Goal: Task Accomplishment & Management: Manage account settings

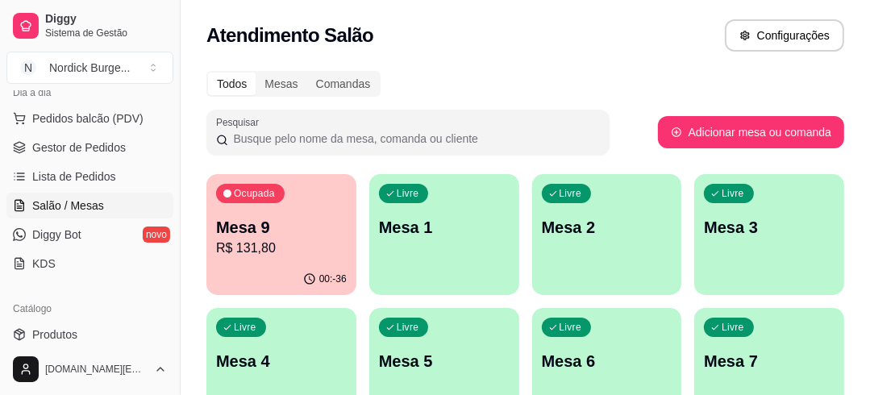
click at [289, 248] on p "R$ 131,80" at bounding box center [281, 248] width 131 height 19
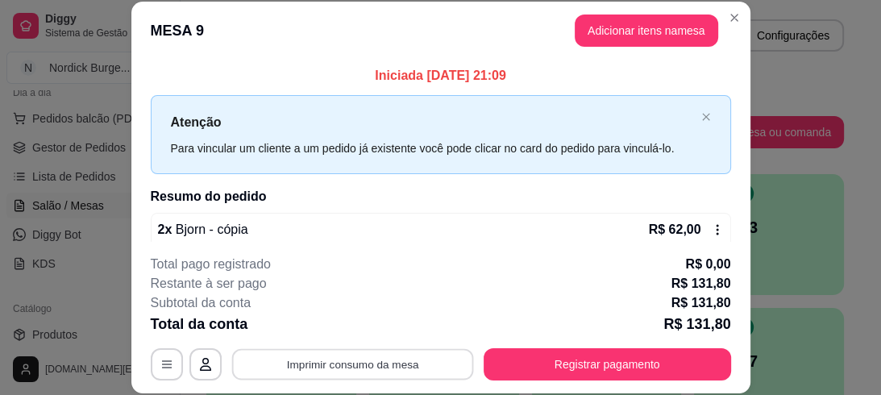
click at [354, 362] on button "Imprimir consumo da mesa" at bounding box center [352, 363] width 242 height 31
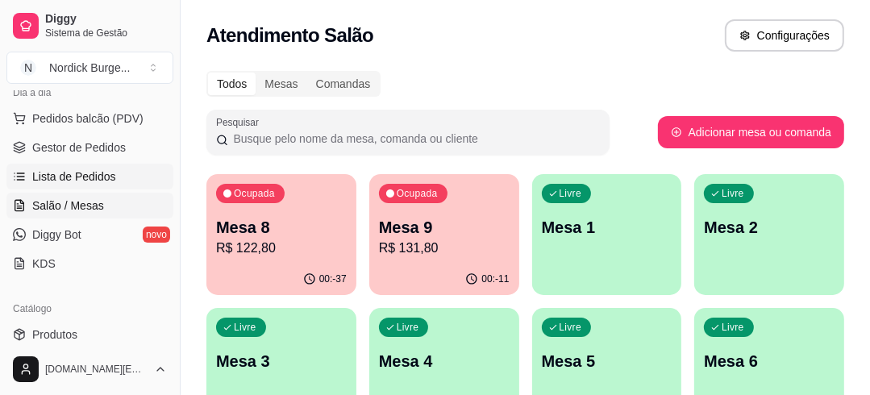
click at [43, 173] on span "Lista de Pedidos" at bounding box center [74, 176] width 84 height 16
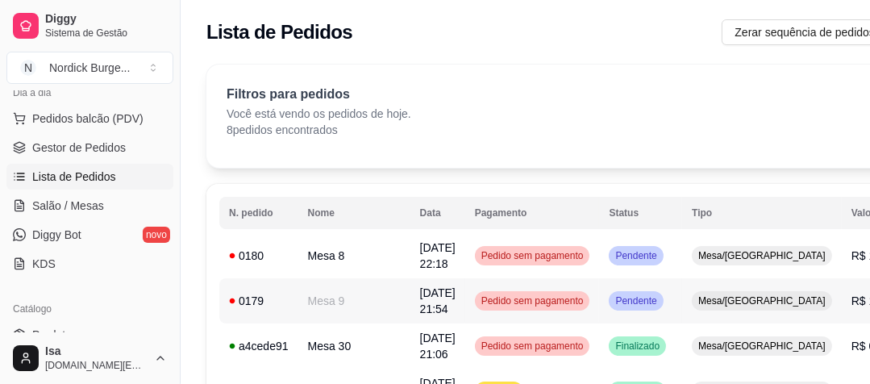
click at [264, 300] on div "0179" at bounding box center [259, 301] width 60 height 16
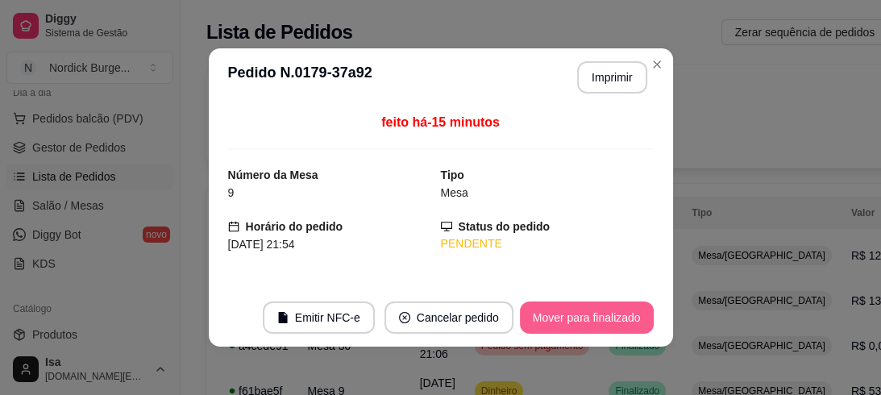
click at [541, 303] on button "Mover para finalizado" at bounding box center [587, 317] width 134 height 32
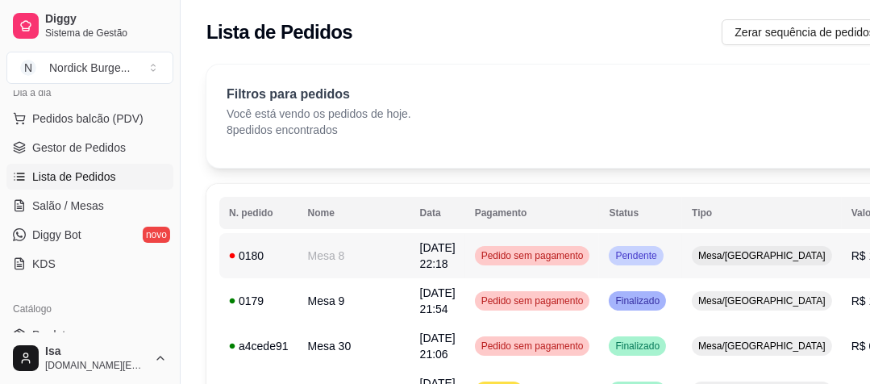
click at [284, 248] on div "0180" at bounding box center [259, 255] width 60 height 16
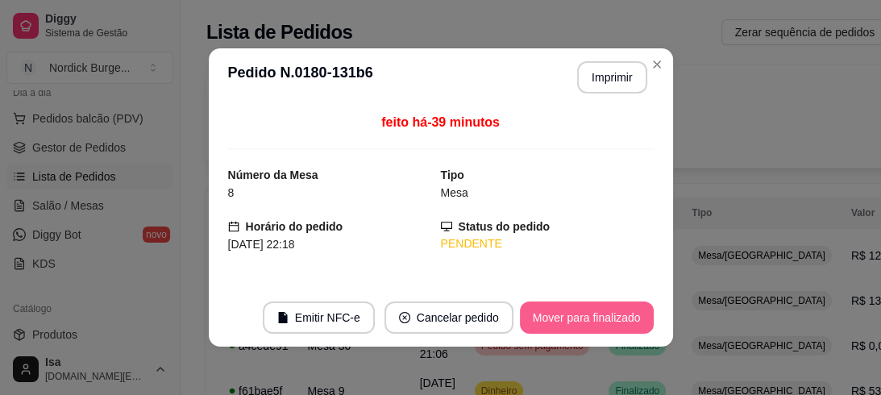
click at [561, 309] on button "Mover para finalizado" at bounding box center [587, 317] width 134 height 32
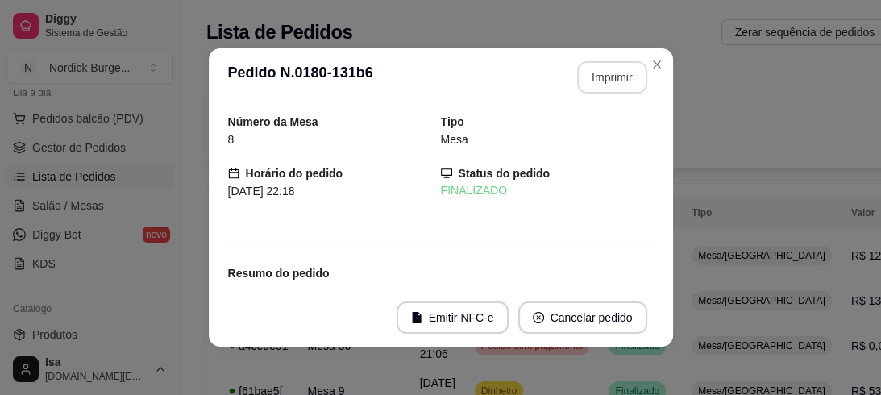
click at [604, 52] on header "**********" at bounding box center [441, 77] width 464 height 58
click at [603, 66] on button "Imprimir" at bounding box center [612, 77] width 70 height 32
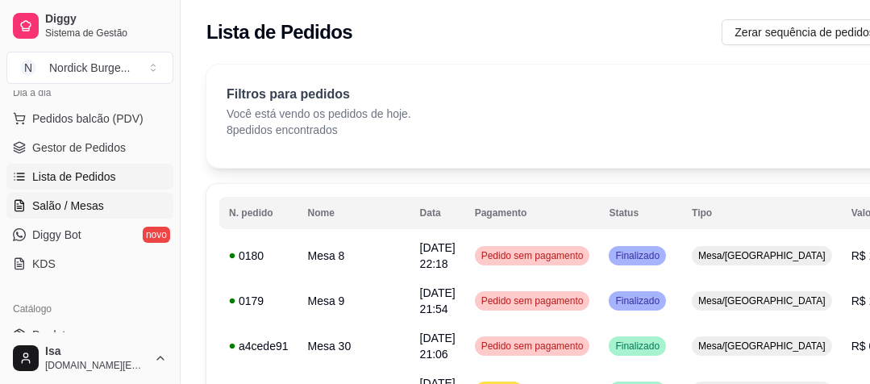
click at [70, 208] on span "Salão / Mesas" at bounding box center [68, 205] width 72 height 16
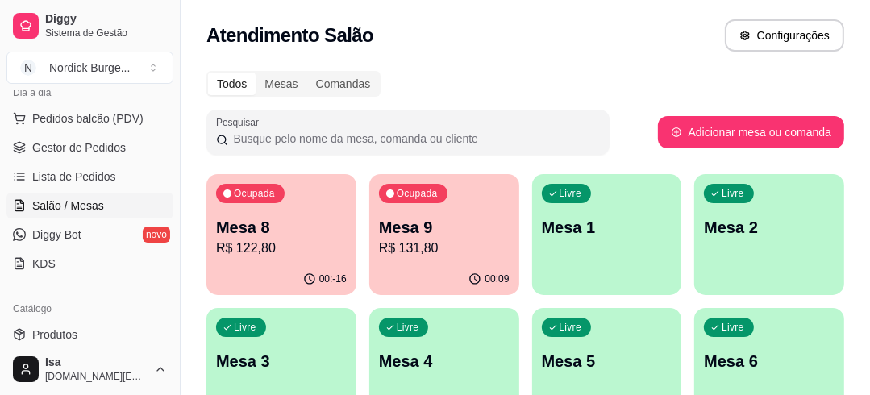
click at [481, 199] on div "Ocupada Mesa 9 R$ 131,80" at bounding box center [444, 218] width 150 height 89
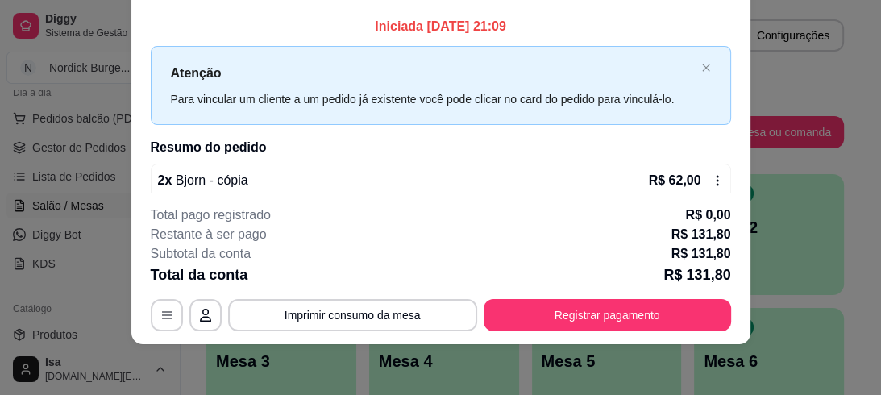
scroll to position [129, 0]
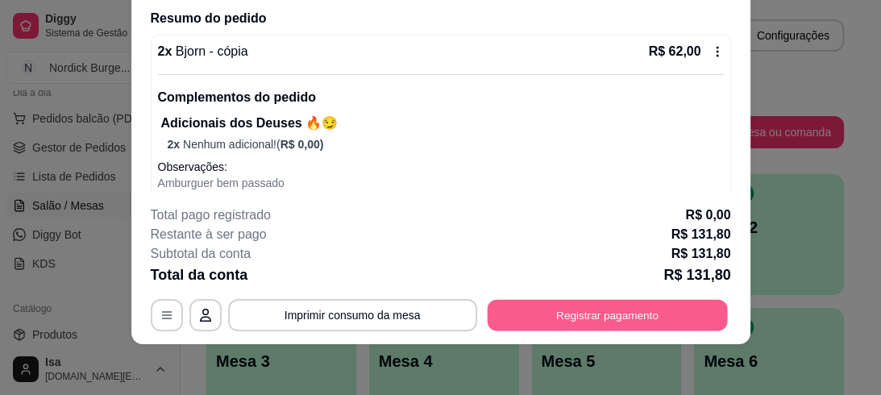
click at [590, 303] on button "Registrar pagamento" at bounding box center [607, 314] width 240 height 31
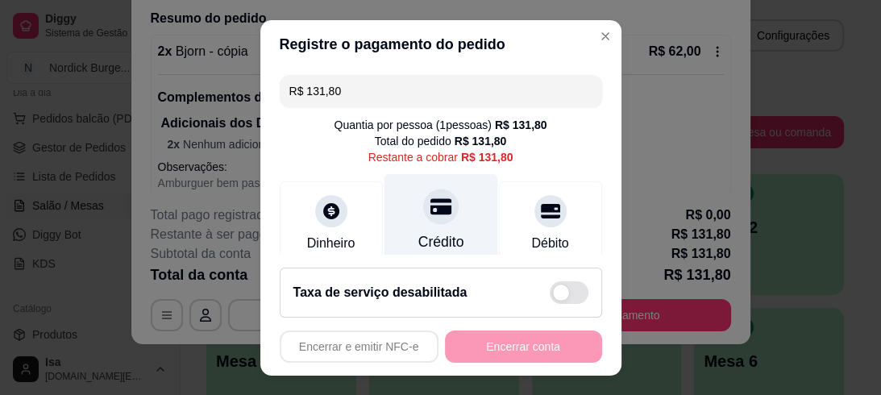
click at [425, 220] on div at bounding box center [440, 206] width 35 height 35
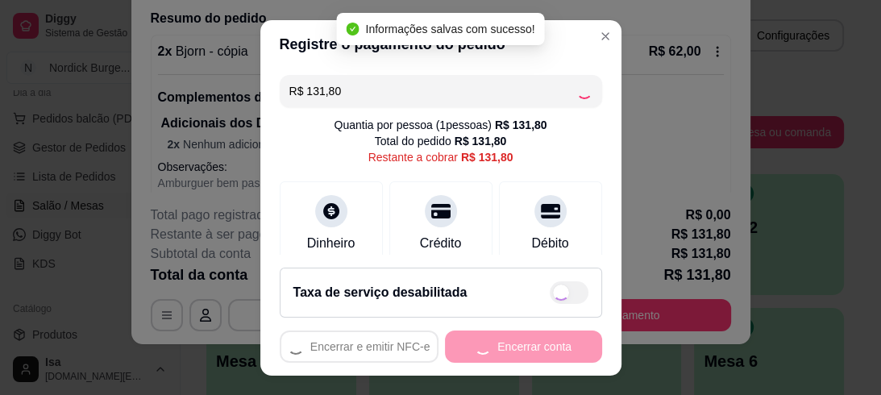
type input "R$ 0,00"
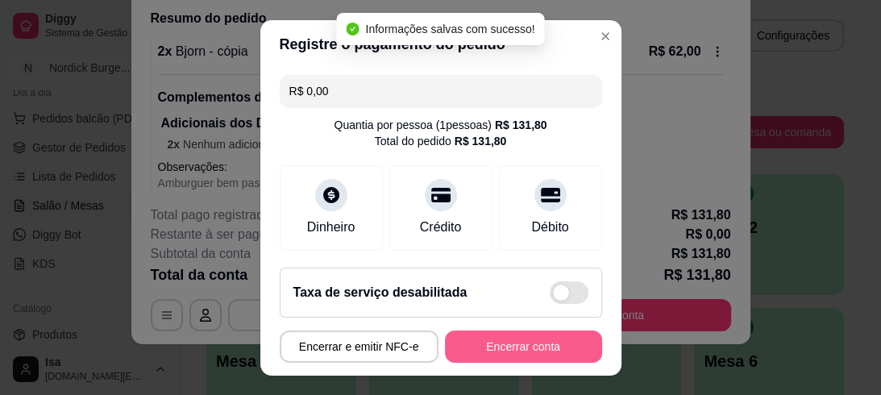
click at [534, 338] on button "Encerrar conta" at bounding box center [523, 346] width 157 height 32
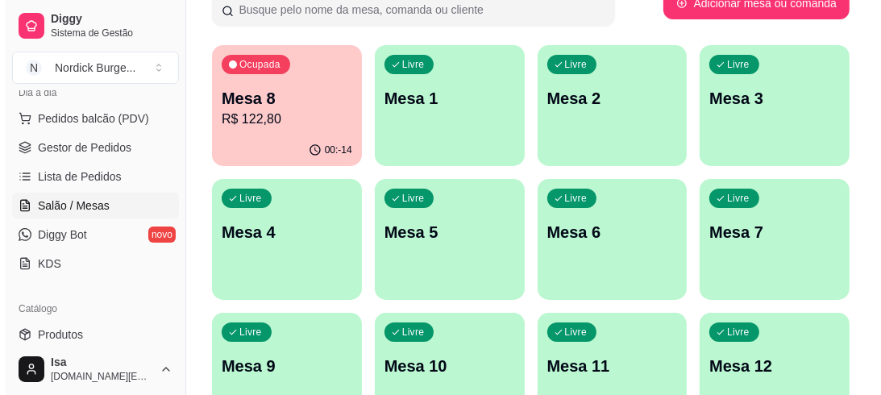
scroll to position [0, 0]
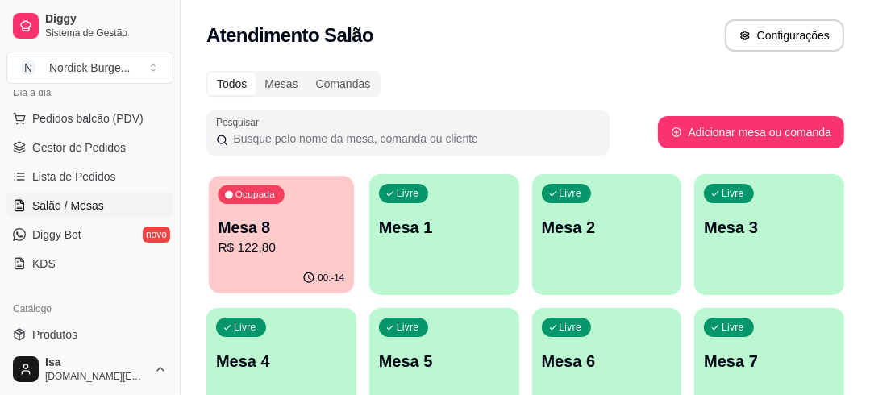
click at [313, 193] on div "Ocupada Mesa 8 R$ 122,80" at bounding box center [281, 219] width 145 height 87
click at [330, 223] on p "Mesa 8" at bounding box center [281, 228] width 127 height 22
click at [294, 197] on div "Ocupada Mesa 8 R$ 122,80" at bounding box center [281, 219] width 145 height 87
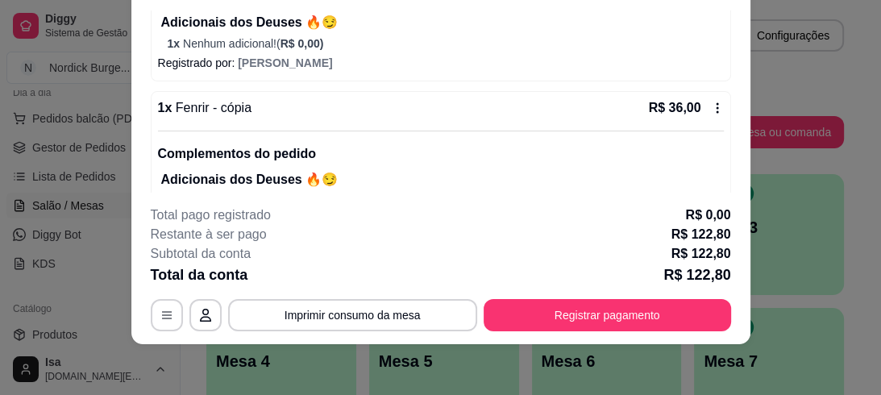
scroll to position [570, 0]
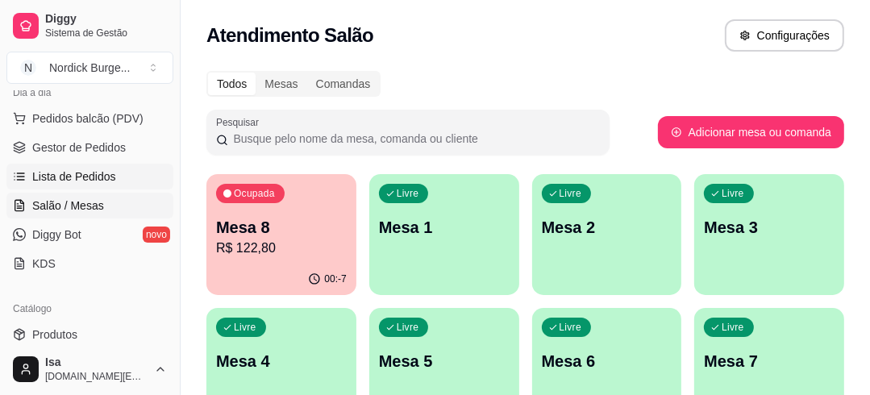
click at [93, 177] on span "Lista de Pedidos" at bounding box center [74, 176] width 84 height 16
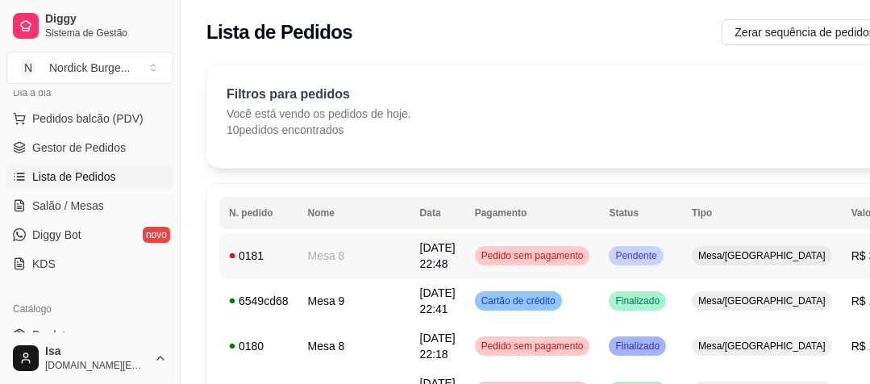
click at [284, 255] on div "0181" at bounding box center [259, 255] width 60 height 16
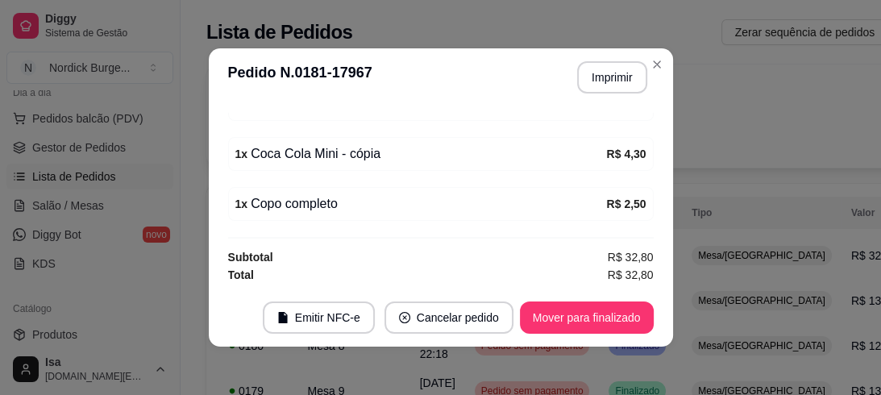
scroll to position [241, 0]
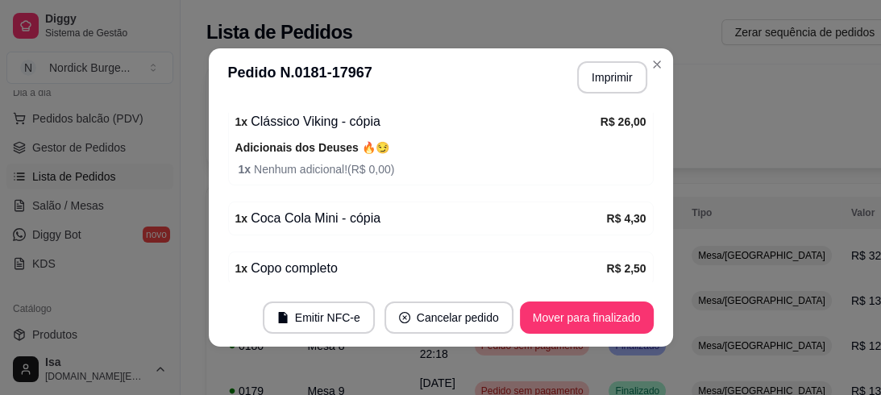
click at [515, 231] on div "1 x Coca Cola Mini - cópia R$ 4,30" at bounding box center [441, 218] width 426 height 34
click at [513, 220] on div "1 x Coca Cola Mini - cópia" at bounding box center [421, 218] width 372 height 19
click at [606, 216] on strong "R$ 4,30" at bounding box center [625, 218] width 39 height 13
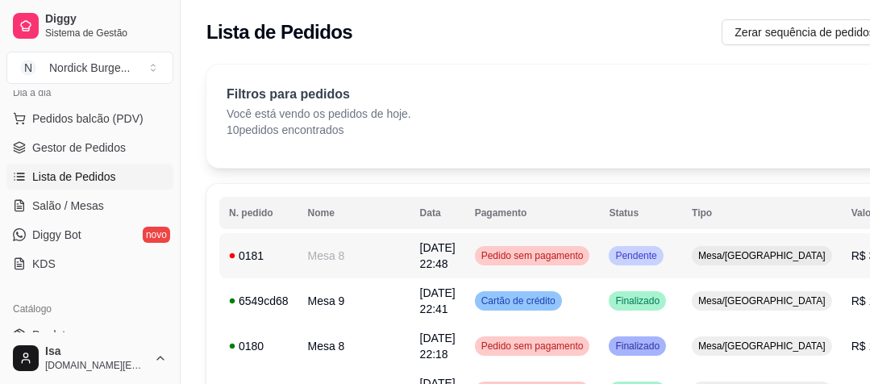
click at [300, 242] on td "Mesa 8" at bounding box center [354, 255] width 112 height 45
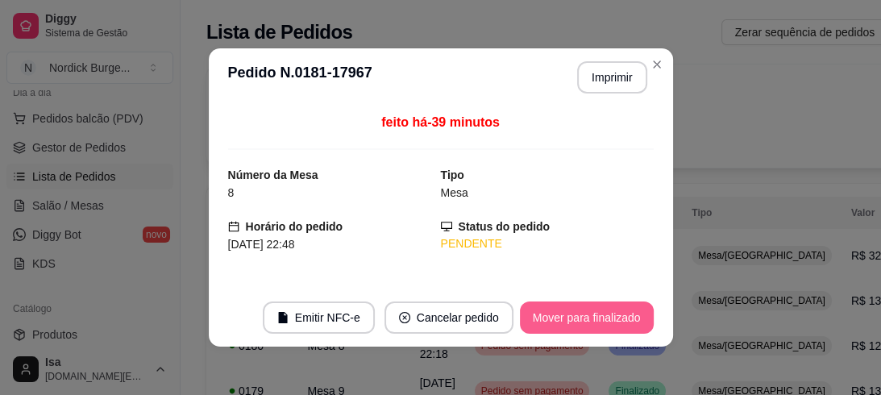
click at [563, 325] on button "Mover para finalizado" at bounding box center [587, 317] width 134 height 32
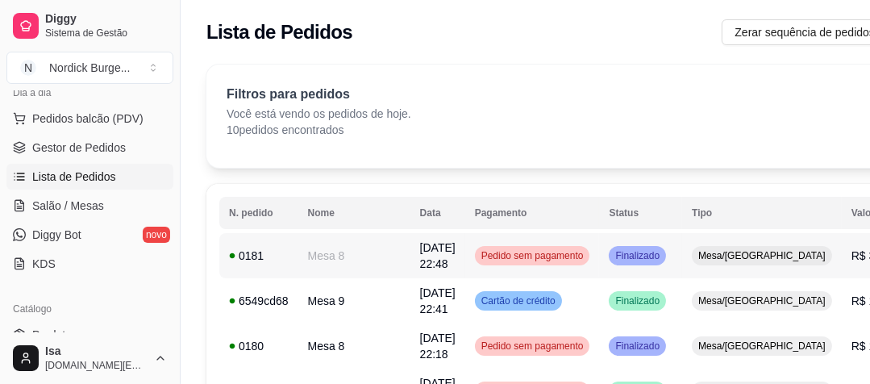
click at [264, 258] on div "0181" at bounding box center [259, 255] width 60 height 16
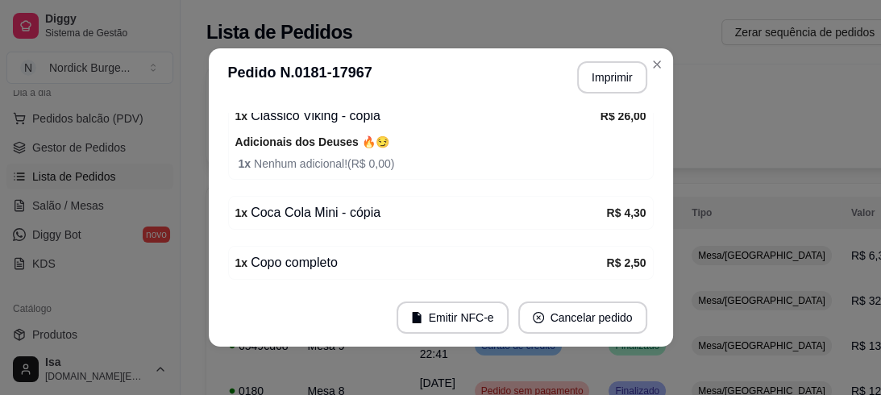
scroll to position [252, 0]
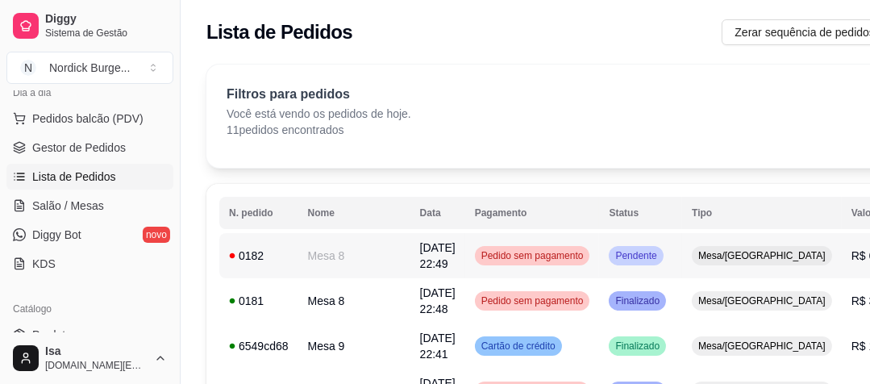
click at [269, 272] on td "0182" at bounding box center [258, 255] width 79 height 45
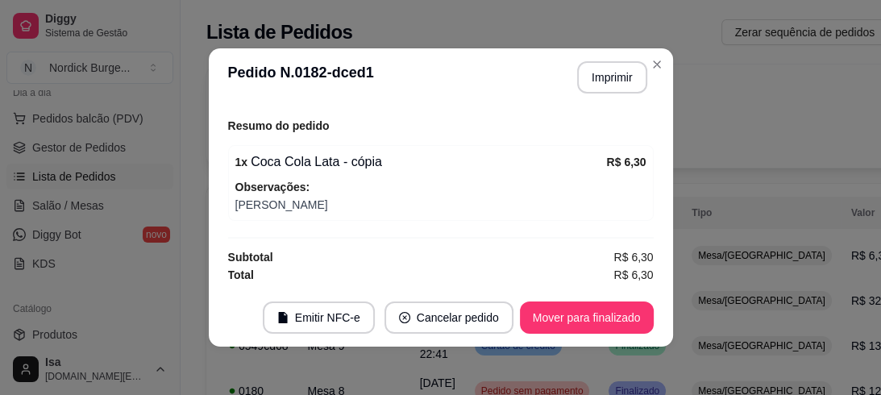
scroll to position [3, 0]
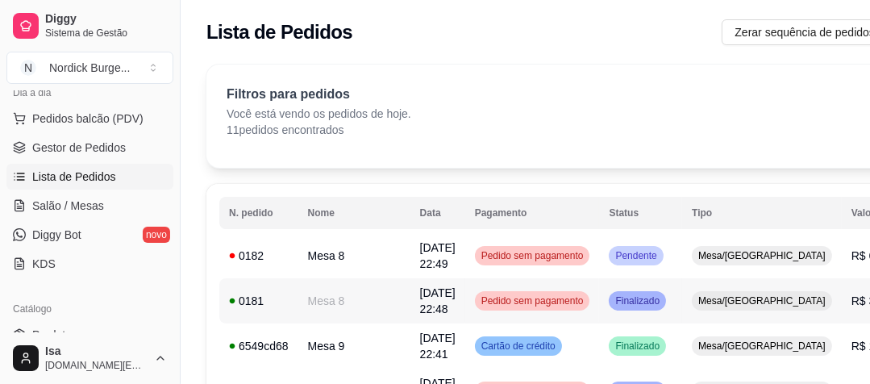
click at [264, 293] on div "0181" at bounding box center [259, 301] width 60 height 16
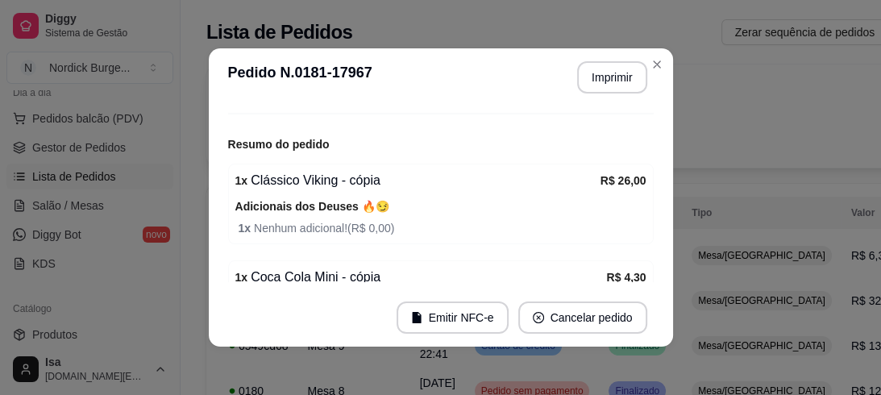
scroll to position [193, 0]
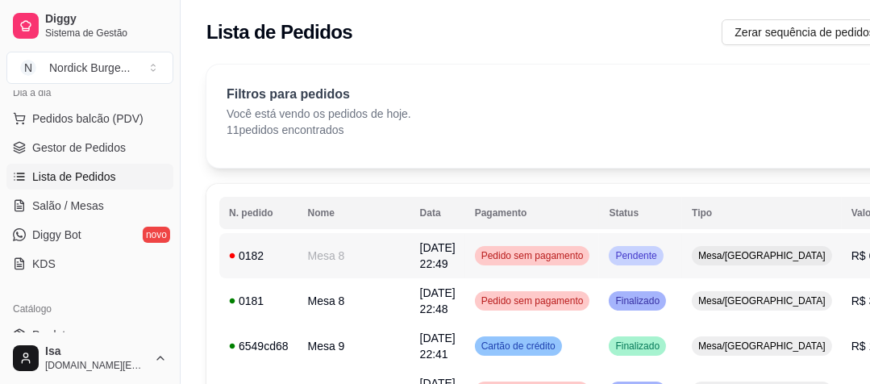
click at [296, 233] on td "0182" at bounding box center [258, 255] width 79 height 45
click at [277, 255] on div "0182" at bounding box center [259, 255] width 60 height 16
click at [60, 199] on span "Salão / Mesas" at bounding box center [68, 205] width 72 height 16
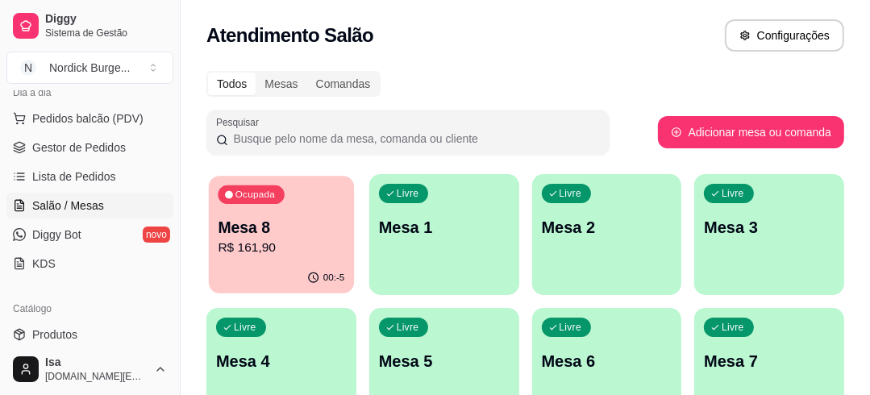
click at [324, 205] on div "Ocupada Mesa 8 R$ 161,90" at bounding box center [281, 219] width 145 height 87
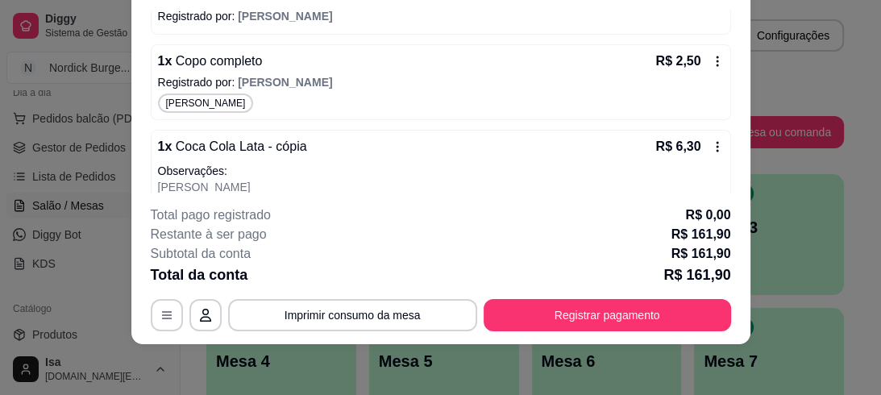
scroll to position [1067, 0]
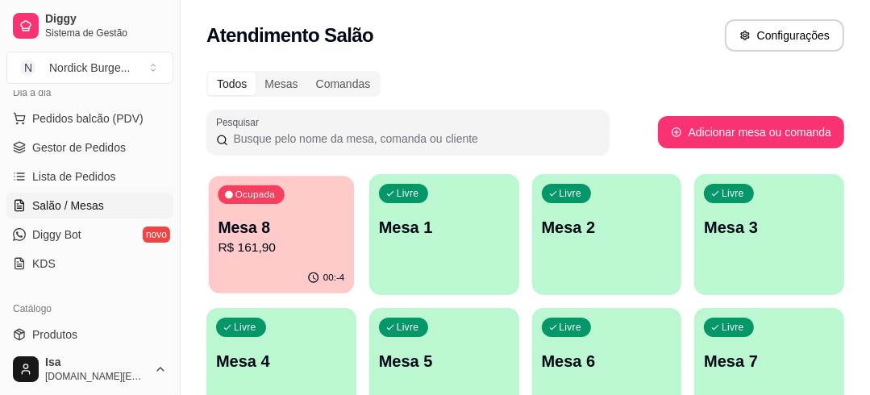
click at [280, 224] on p "Mesa 8" at bounding box center [281, 228] width 127 height 22
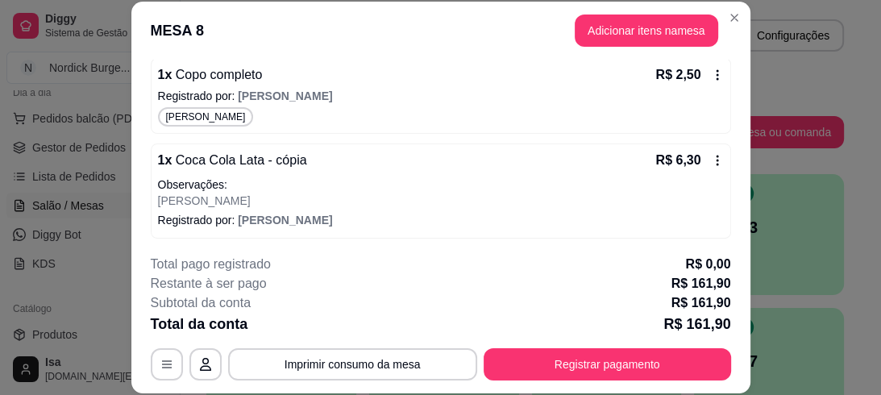
scroll to position [49, 0]
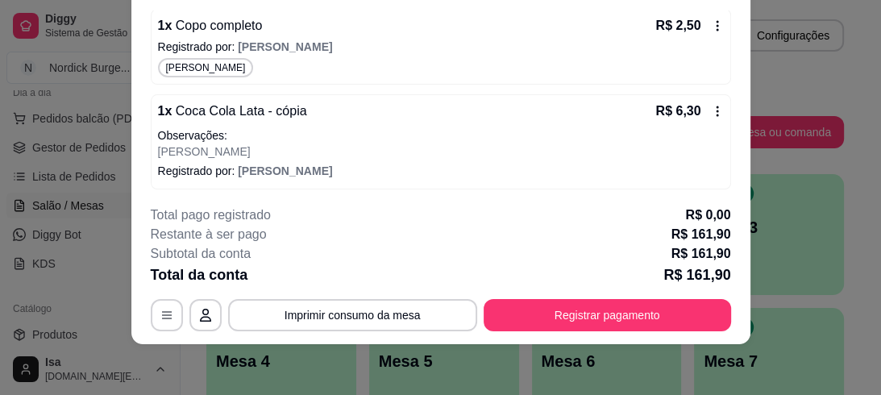
click at [711, 105] on icon at bounding box center [717, 111] width 13 height 13
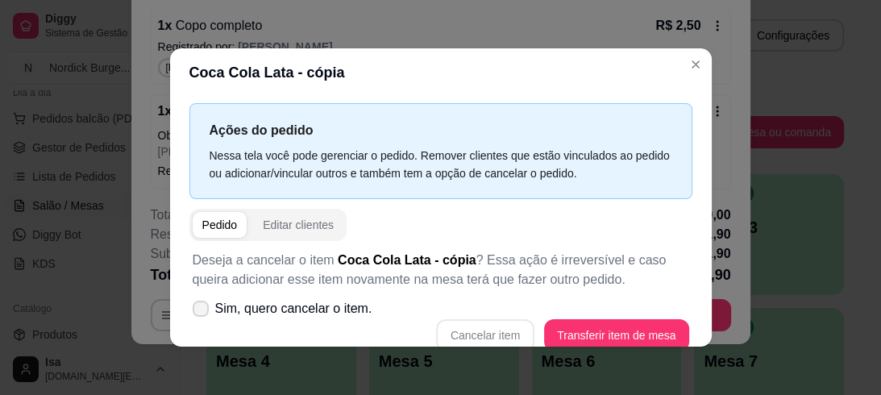
click at [321, 313] on span "Sim, quero cancelar o item." at bounding box center [293, 308] width 157 height 19
click at [202, 313] on input "Sim, quero cancelar o item." at bounding box center [197, 317] width 10 height 10
checkbox input "true"
click at [493, 323] on button "Cancelar item" at bounding box center [485, 335] width 98 height 32
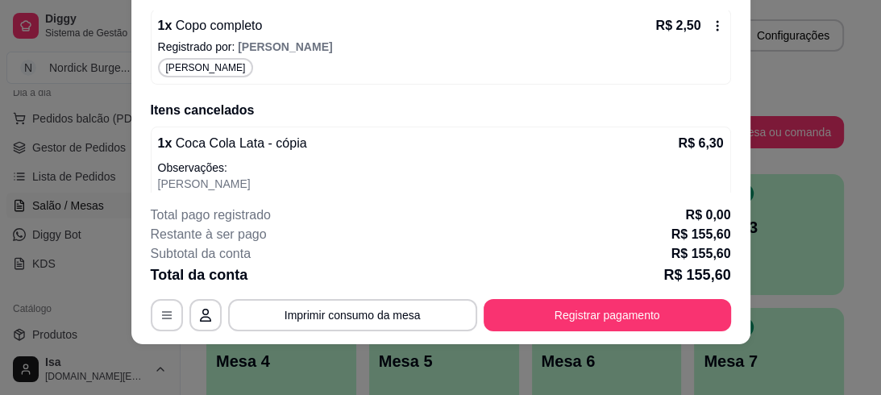
scroll to position [1003, 0]
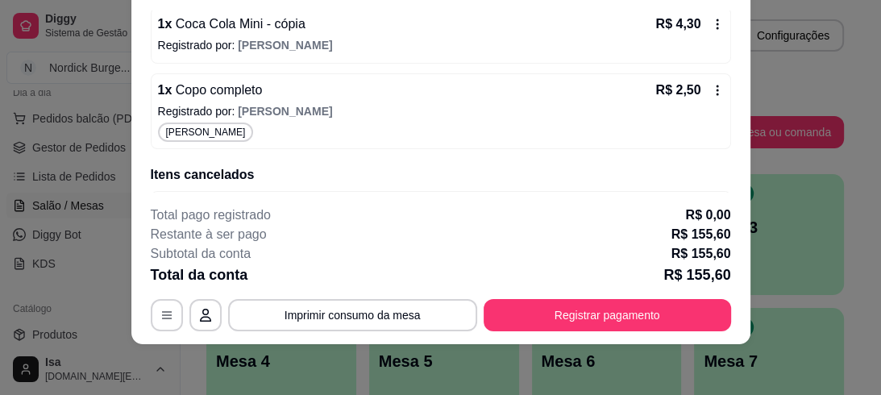
click at [716, 85] on icon at bounding box center [717, 90] width 2 height 10
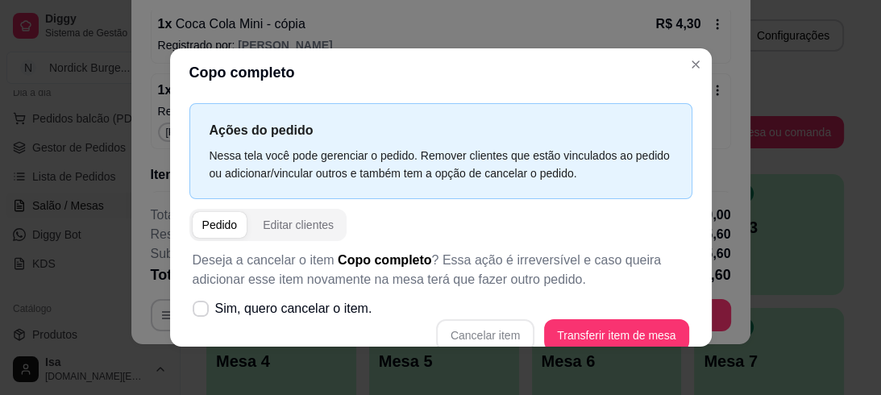
scroll to position [20, 0]
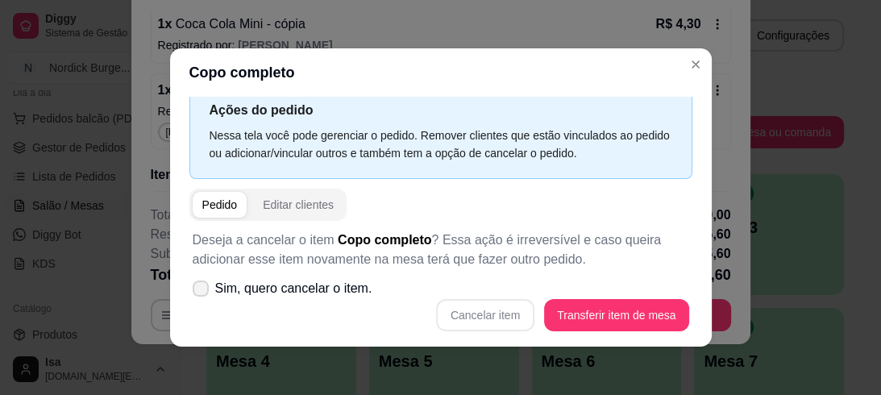
click at [194, 284] on icon at bounding box center [200, 289] width 13 height 10
click at [193, 292] on input "Sim, quero cancelar o item." at bounding box center [197, 297] width 10 height 10
checkbox input "true"
click at [496, 303] on button "Cancelar item" at bounding box center [486, 315] width 96 height 31
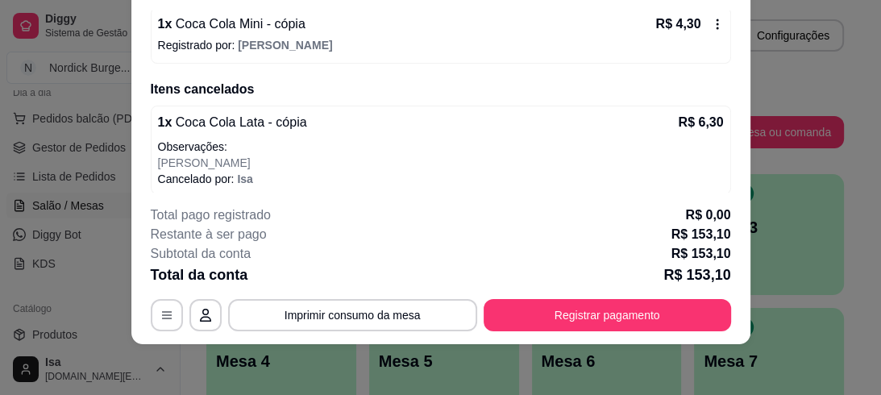
scroll to position [938, 0]
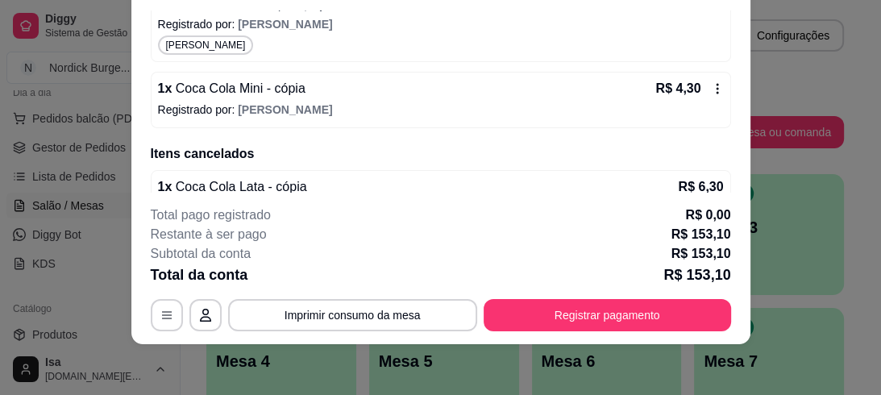
click at [711, 82] on icon at bounding box center [717, 88] width 13 height 13
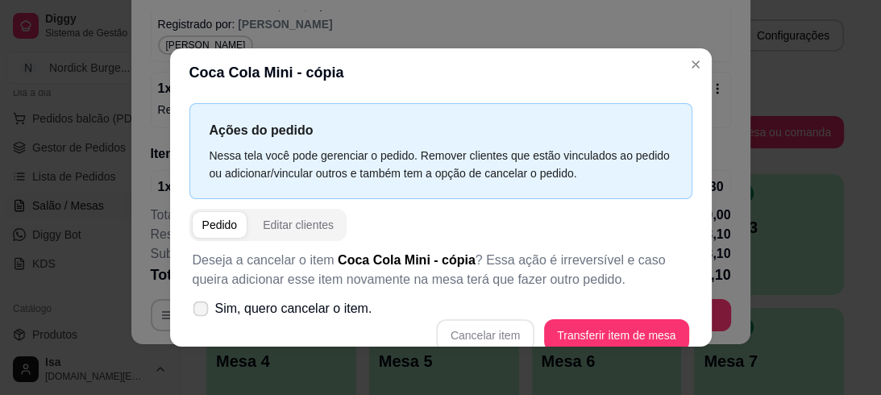
click at [206, 300] on label "Sim, quero cancelar o item." at bounding box center [282, 309] width 193 height 32
click at [202, 312] on input "Sim, quero cancelar o item." at bounding box center [197, 317] width 10 height 10
checkbox input "true"
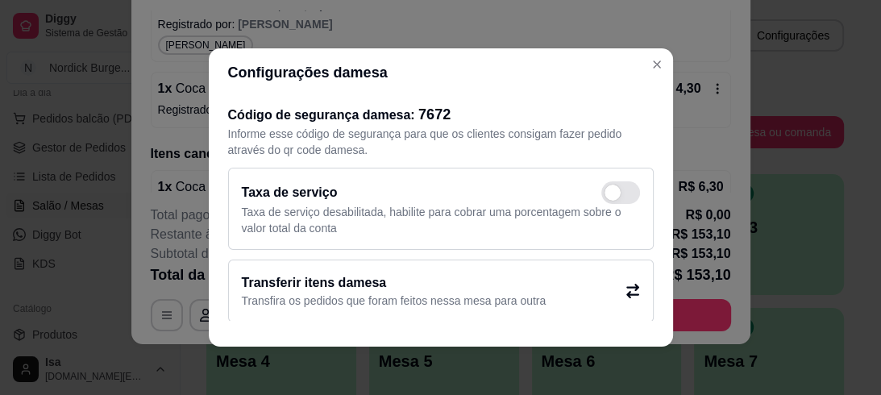
click at [523, 55] on header "Configurações da mesa" at bounding box center [441, 72] width 464 height 48
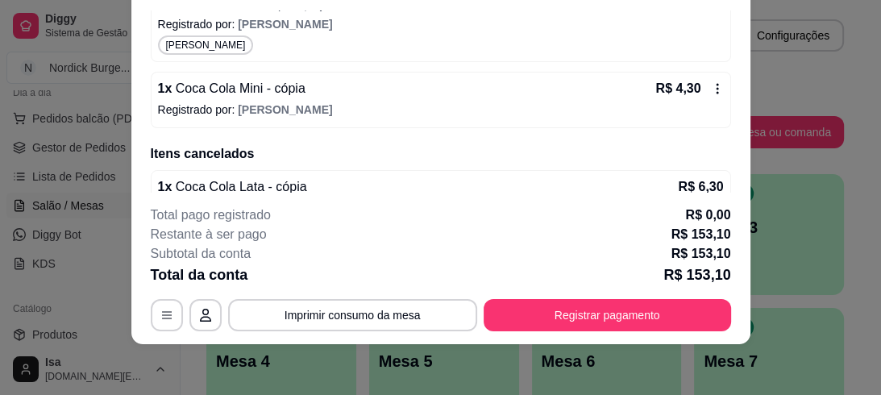
click at [711, 89] on icon at bounding box center [717, 88] width 13 height 13
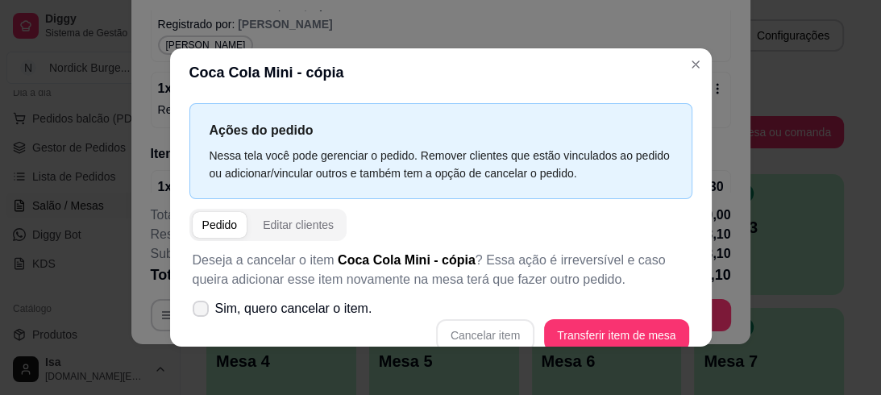
click at [225, 300] on span "Sim, quero cancelar o item." at bounding box center [293, 308] width 157 height 19
click at [202, 312] on input "Sim, quero cancelar o item." at bounding box center [197, 317] width 10 height 10
checkbox input "true"
click at [465, 333] on button "Cancelar item" at bounding box center [486, 335] width 96 height 31
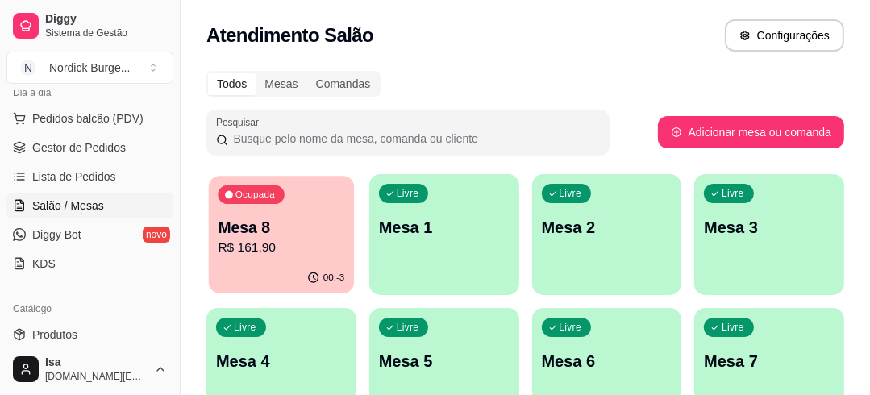
click at [288, 222] on p "Mesa 8" at bounding box center [281, 228] width 127 height 22
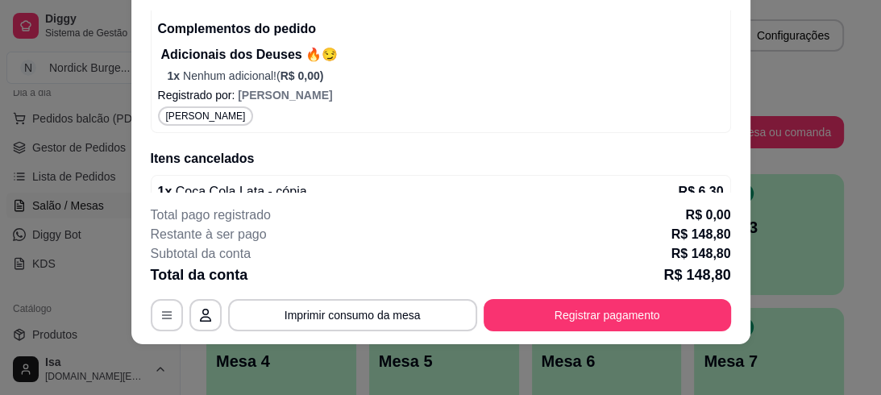
scroll to position [803, 0]
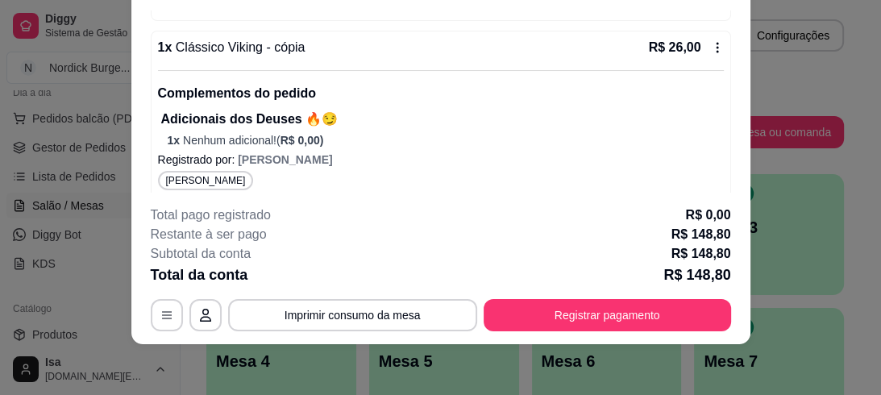
click at [711, 41] on icon at bounding box center [717, 47] width 13 height 13
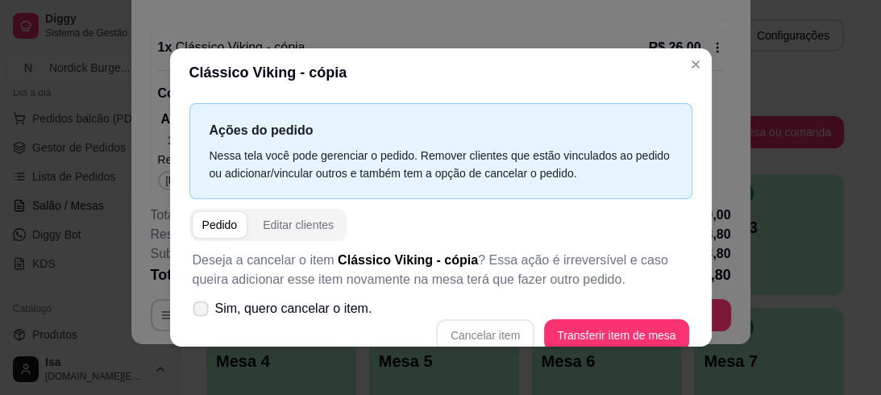
click at [193, 301] on span at bounding box center [200, 308] width 15 height 15
click at [192, 312] on input "Sim, quero cancelar o item." at bounding box center [197, 317] width 10 height 10
checkbox input "true"
click at [480, 335] on button "Cancelar item" at bounding box center [485, 335] width 98 height 32
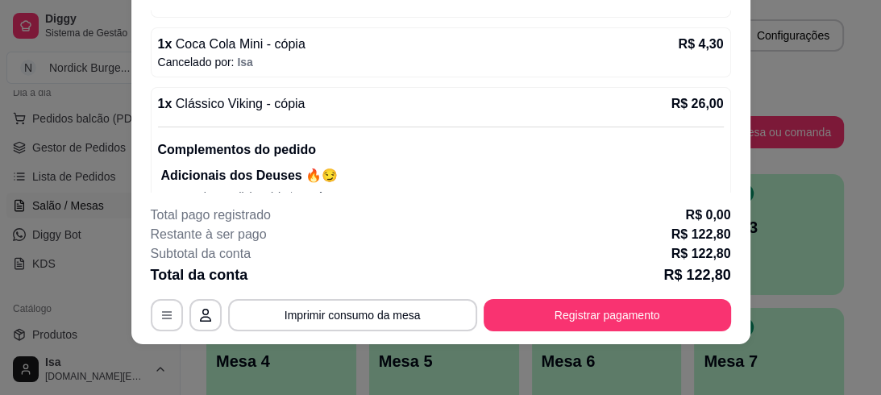
scroll to position [1035, 0]
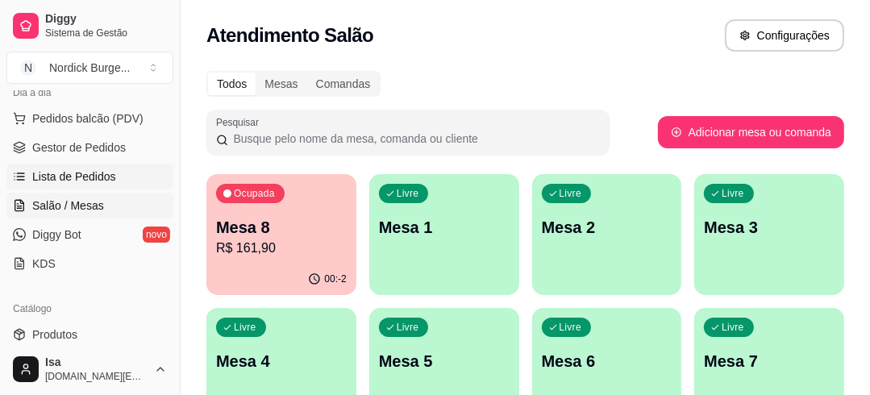
click at [50, 181] on span "Lista de Pedidos" at bounding box center [74, 176] width 84 height 16
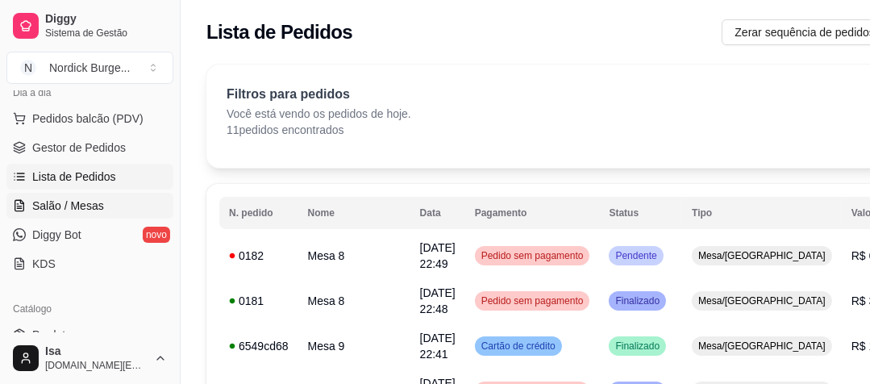
click at [55, 212] on span "Salão / Mesas" at bounding box center [68, 205] width 72 height 16
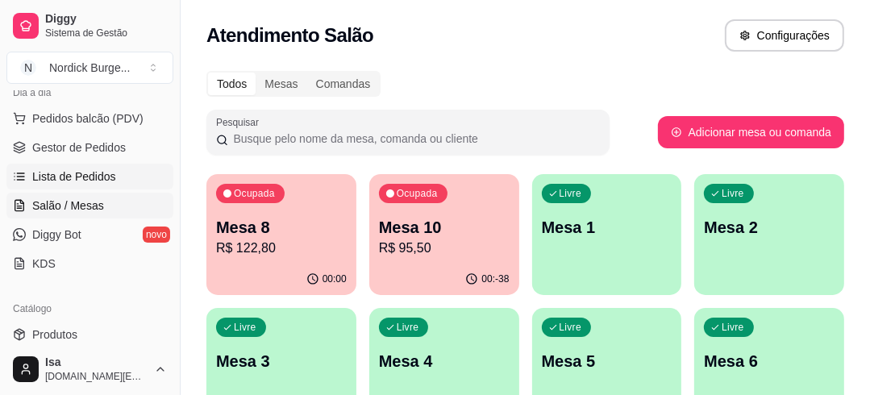
click at [30, 168] on link "Lista de Pedidos" at bounding box center [89, 177] width 167 height 26
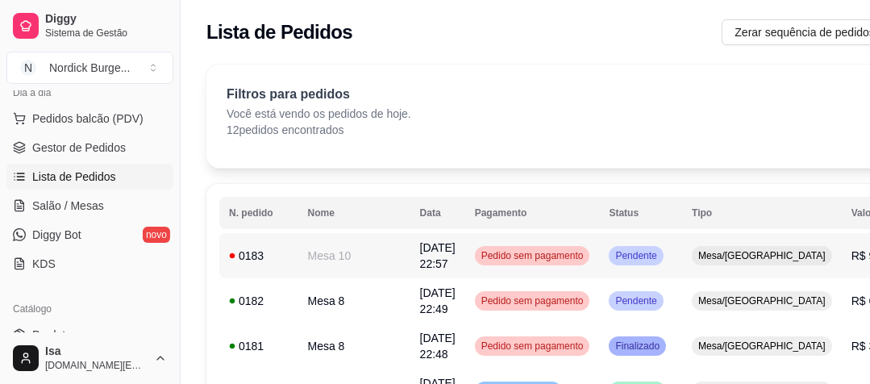
click at [279, 248] on div "0183" at bounding box center [259, 255] width 60 height 16
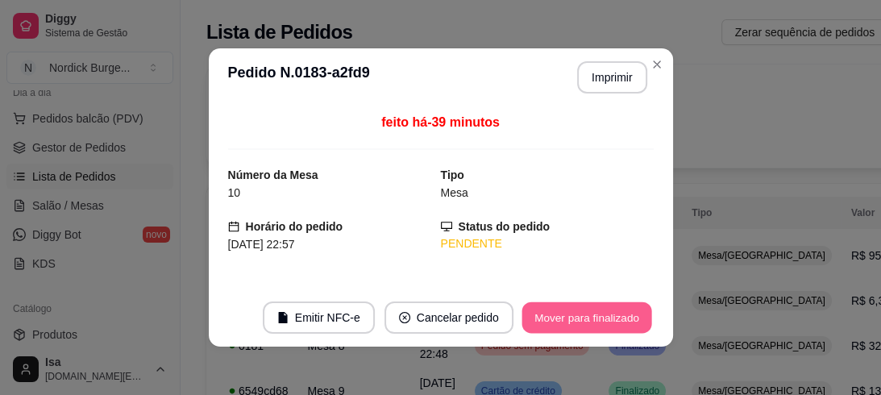
click at [553, 312] on button "Mover para finalizado" at bounding box center [586, 317] width 130 height 31
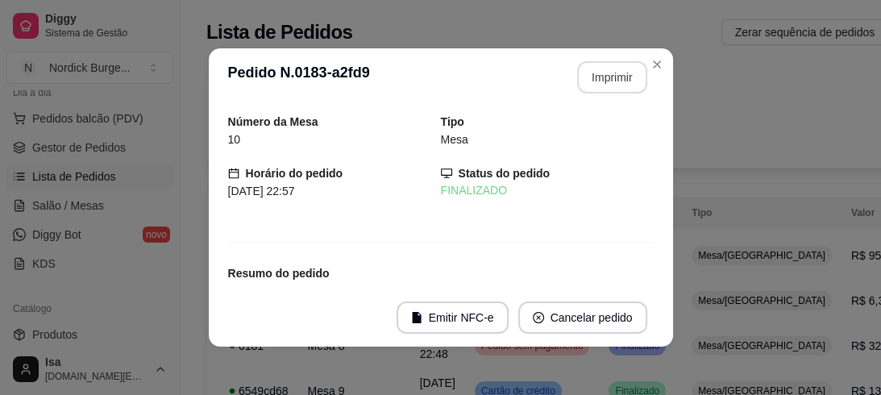
click at [602, 76] on button "Imprimir" at bounding box center [612, 77] width 70 height 32
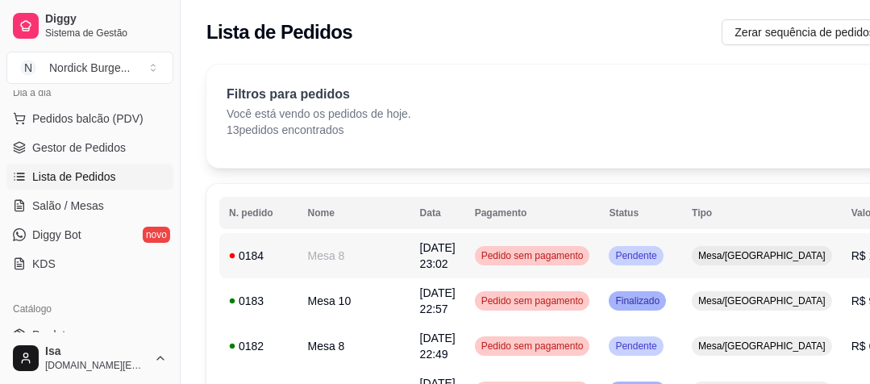
click at [272, 264] on td "0184" at bounding box center [258, 255] width 79 height 45
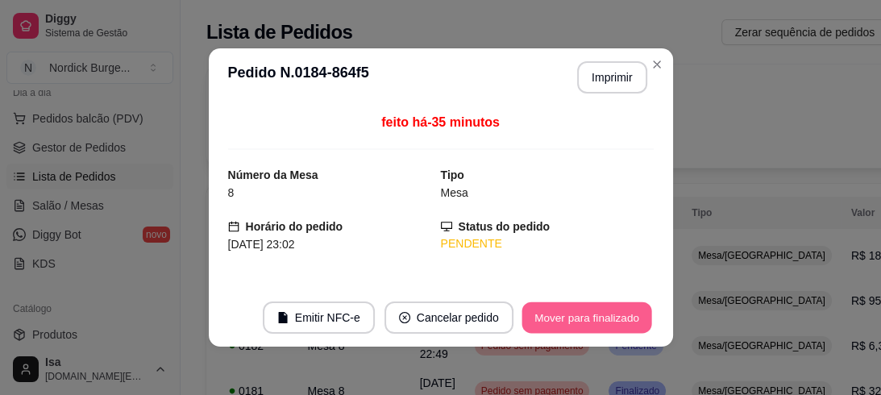
click at [641, 303] on button "Mover para finalizado" at bounding box center [586, 317] width 130 height 31
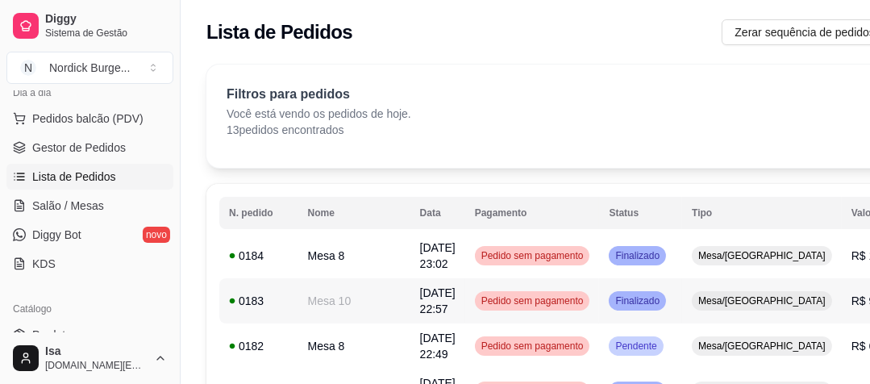
click at [266, 298] on div "0183" at bounding box center [259, 301] width 60 height 16
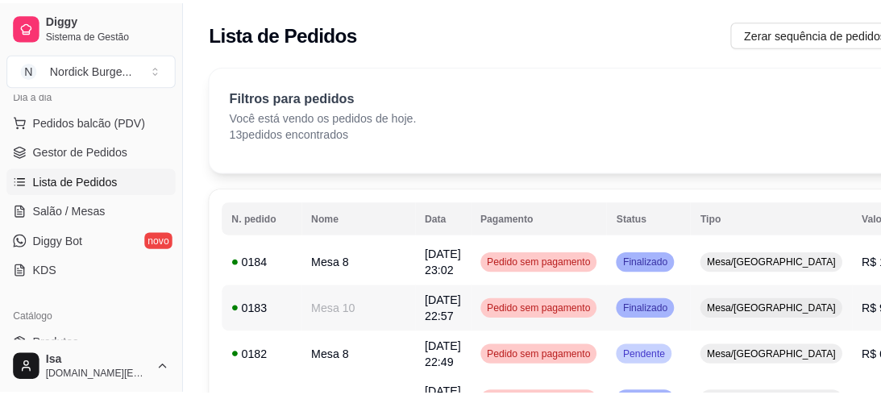
scroll to position [129, 0]
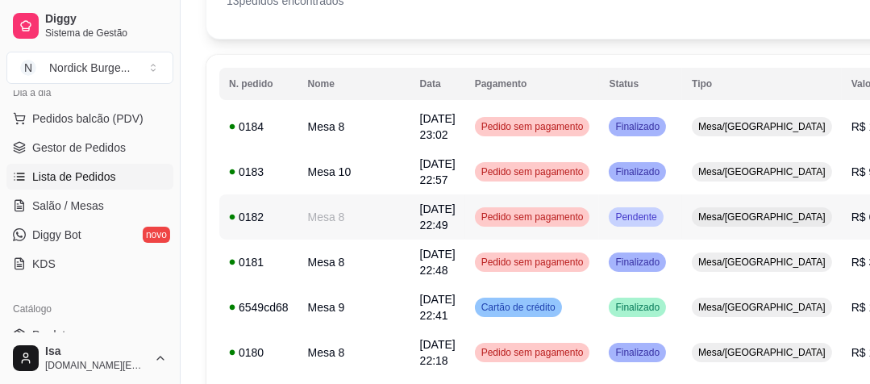
click at [258, 216] on div "0182" at bounding box center [259, 217] width 60 height 16
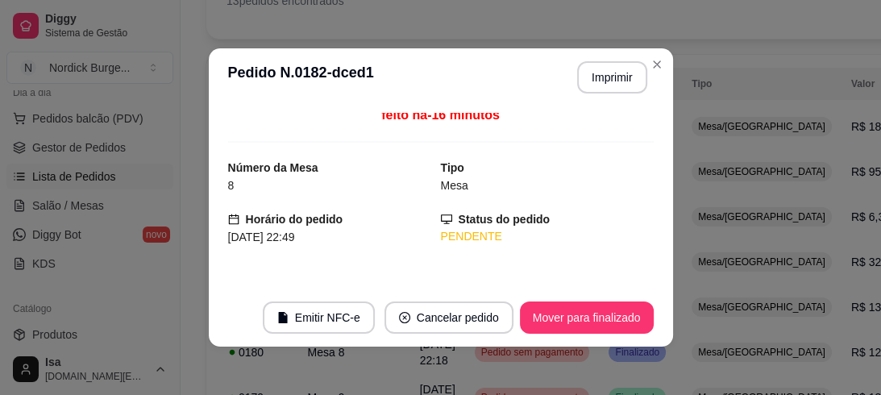
scroll to position [0, 0]
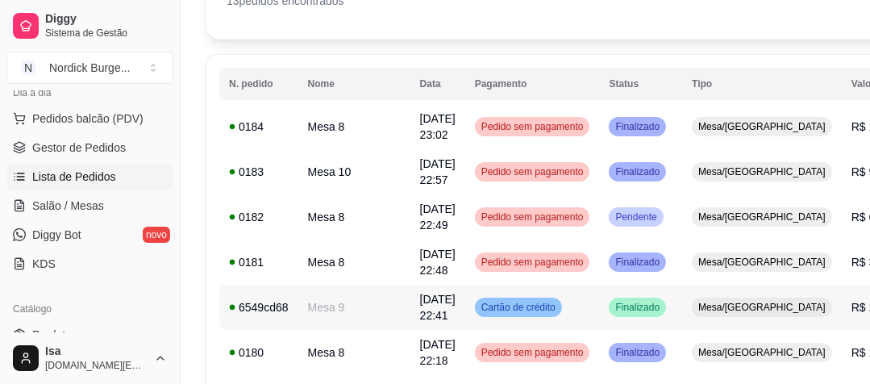
click at [300, 313] on td "Mesa 9" at bounding box center [354, 306] width 112 height 45
click at [86, 205] on span "Salão / Mesas" at bounding box center [68, 205] width 72 height 16
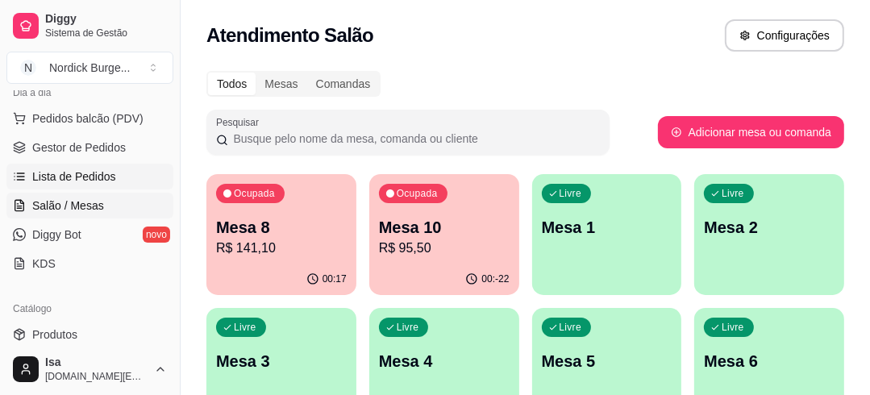
click at [60, 171] on span "Lista de Pedidos" at bounding box center [74, 176] width 84 height 16
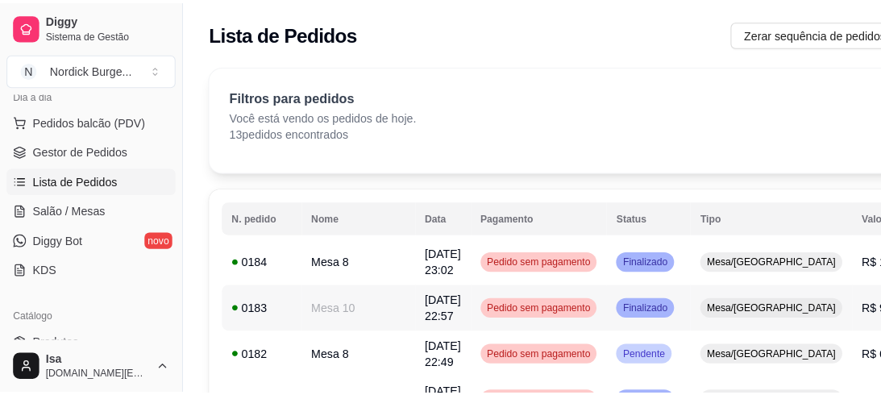
scroll to position [129, 0]
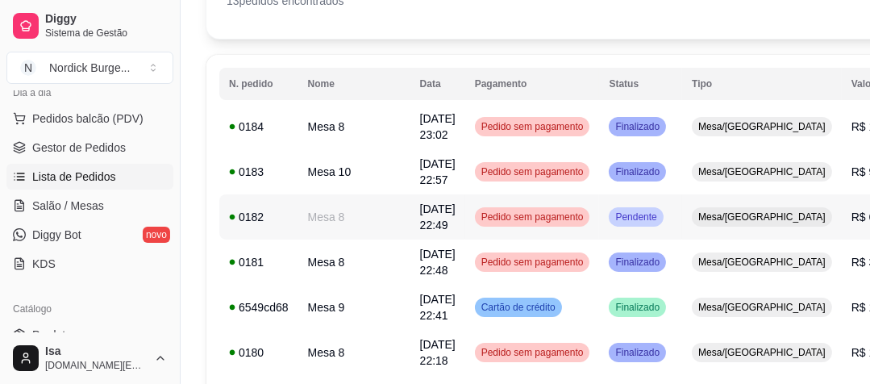
click at [268, 218] on div "0182" at bounding box center [259, 217] width 60 height 16
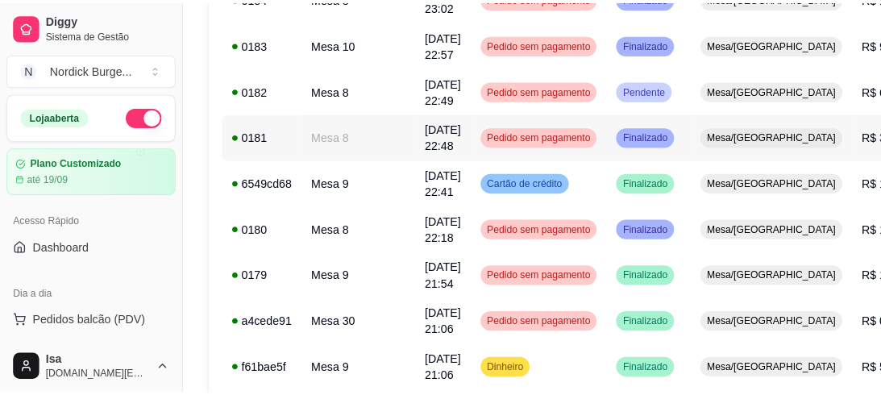
scroll to position [0, 0]
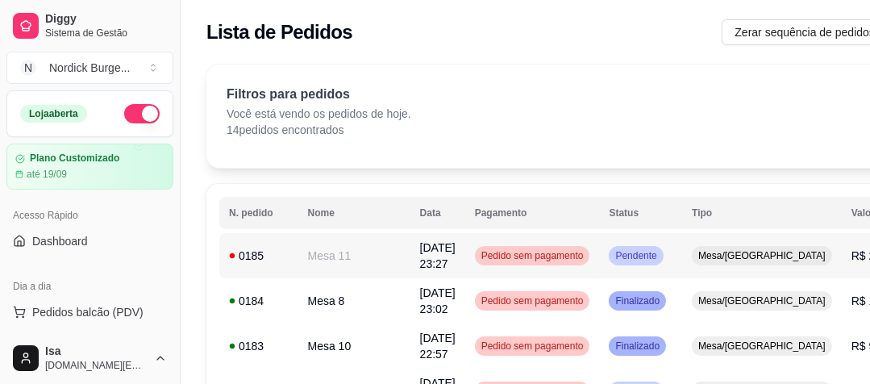
click at [258, 261] on div "0185" at bounding box center [259, 255] width 60 height 16
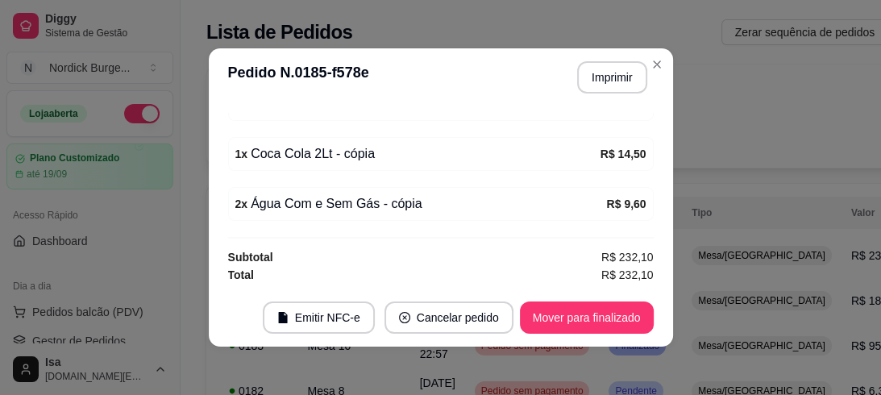
scroll to position [3, 0]
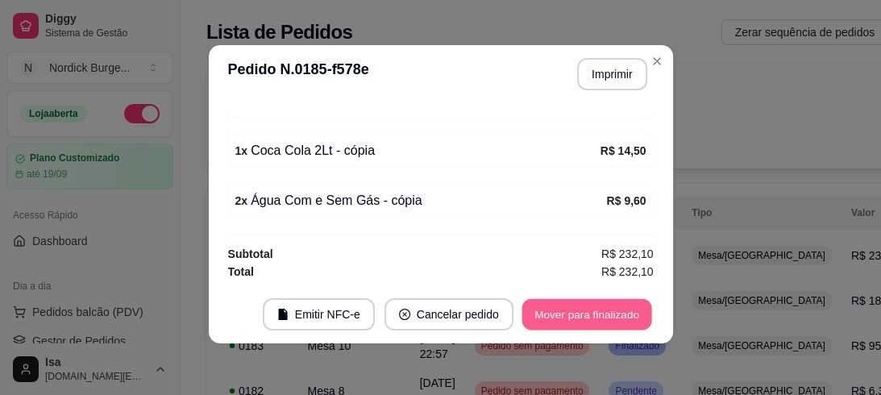
click at [563, 322] on button "Mover para finalizado" at bounding box center [586, 314] width 130 height 31
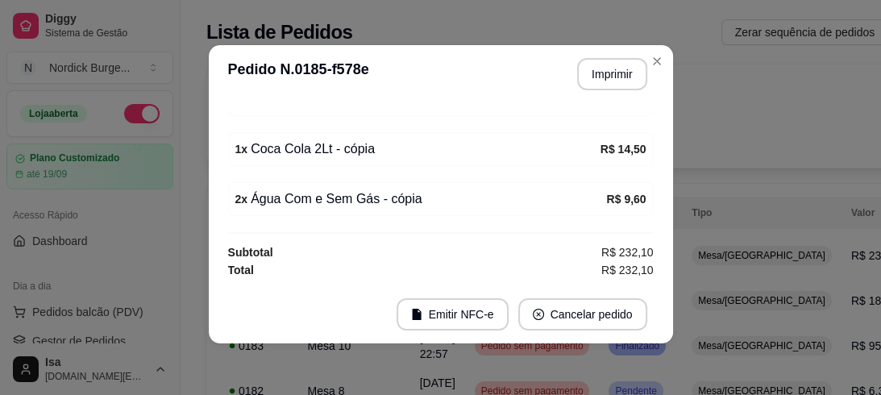
scroll to position [252, 0]
click at [588, 81] on button "Imprimir" at bounding box center [612, 74] width 68 height 31
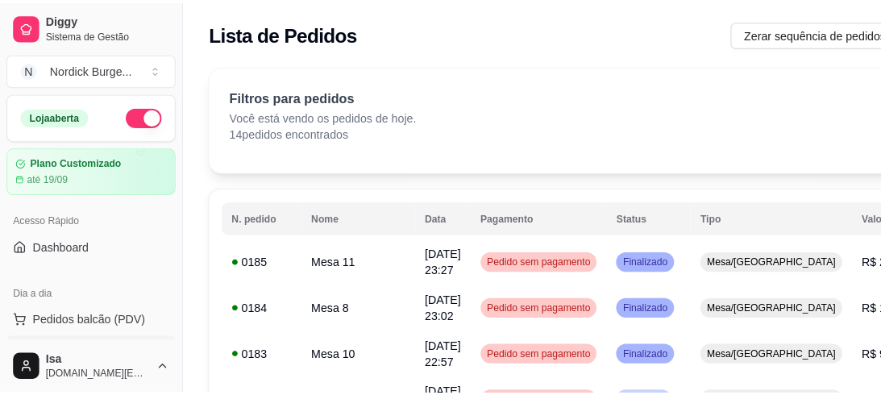
scroll to position [258, 0]
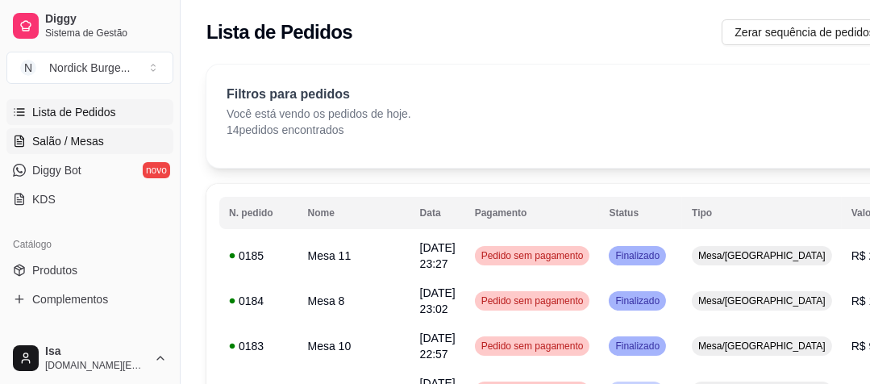
click at [48, 139] on span "Salão / Mesas" at bounding box center [68, 141] width 72 height 16
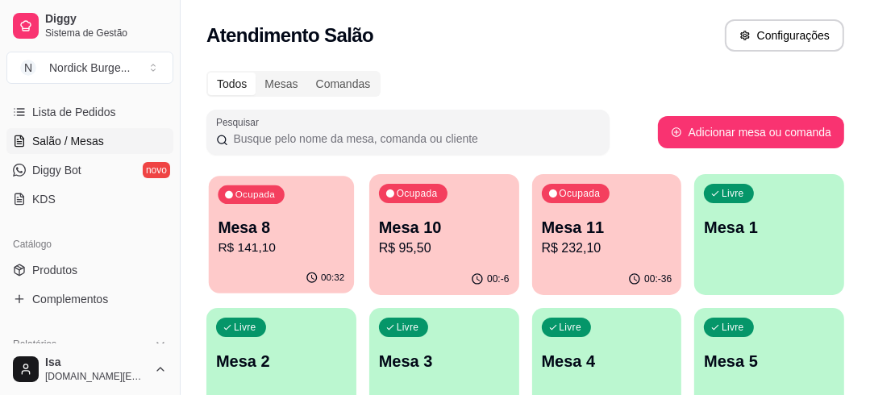
click at [317, 228] on p "Mesa 8" at bounding box center [281, 228] width 127 height 22
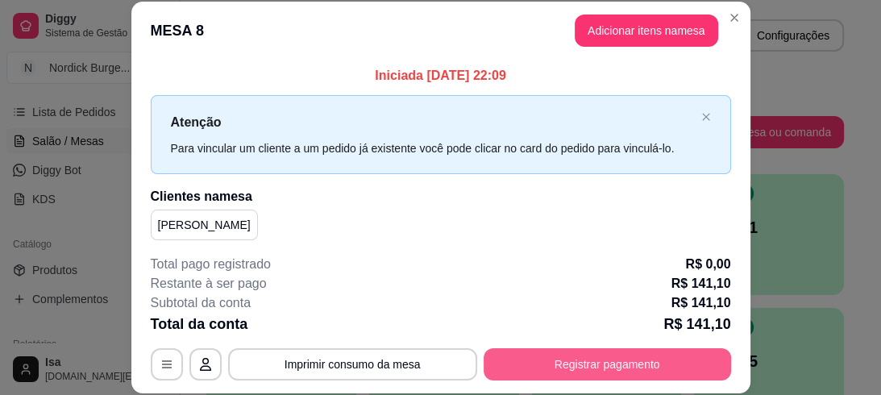
click at [644, 355] on button "Registrar pagamento" at bounding box center [607, 364] width 247 height 32
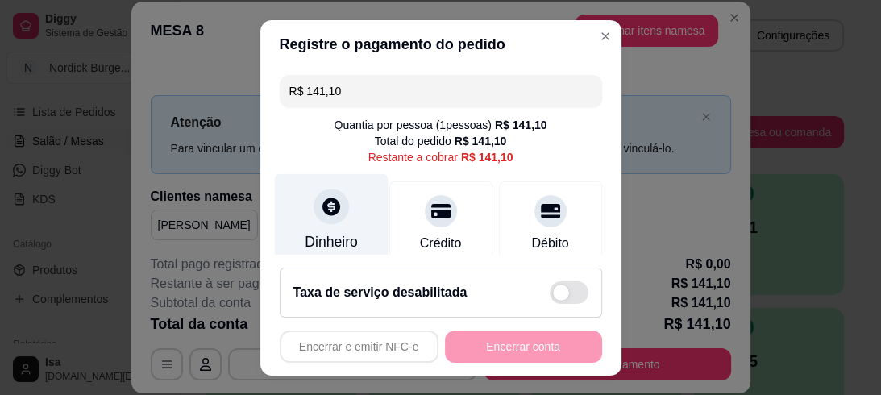
click at [331, 208] on icon at bounding box center [330, 206] width 21 height 21
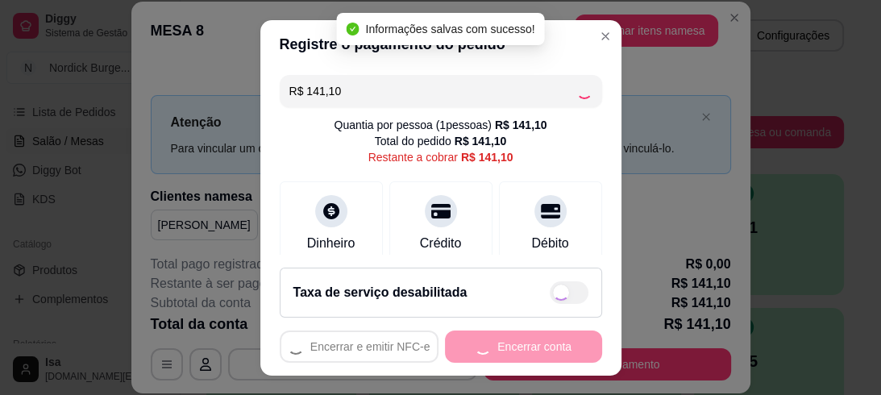
type input "R$ 0,00"
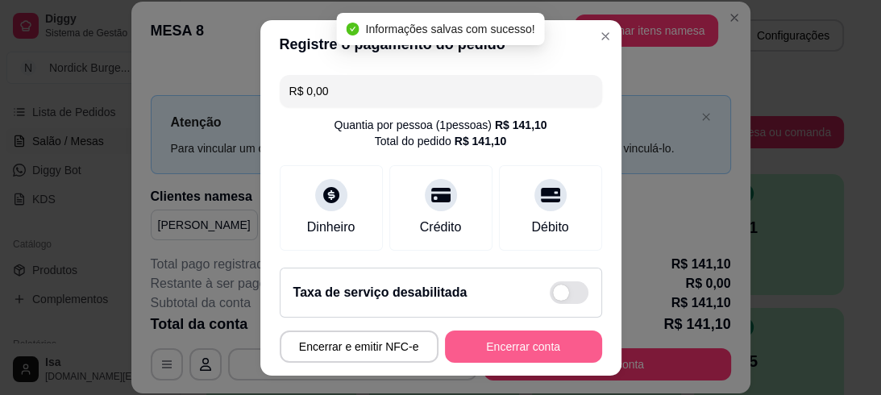
click at [519, 351] on button "Encerrar conta" at bounding box center [523, 346] width 157 height 32
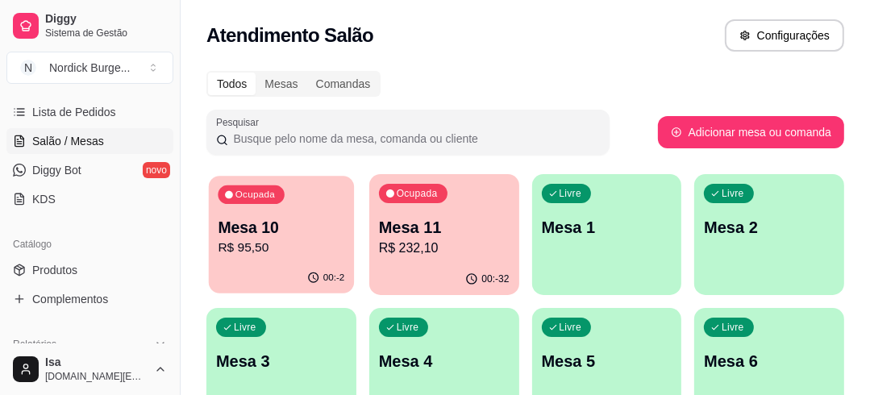
click at [329, 206] on div "Ocupada Mesa 10 R$ 95,50" at bounding box center [281, 219] width 145 height 87
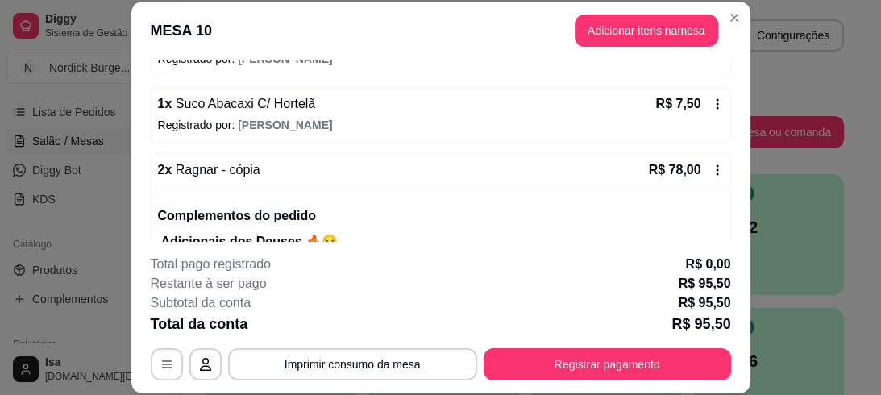
scroll to position [322, 0]
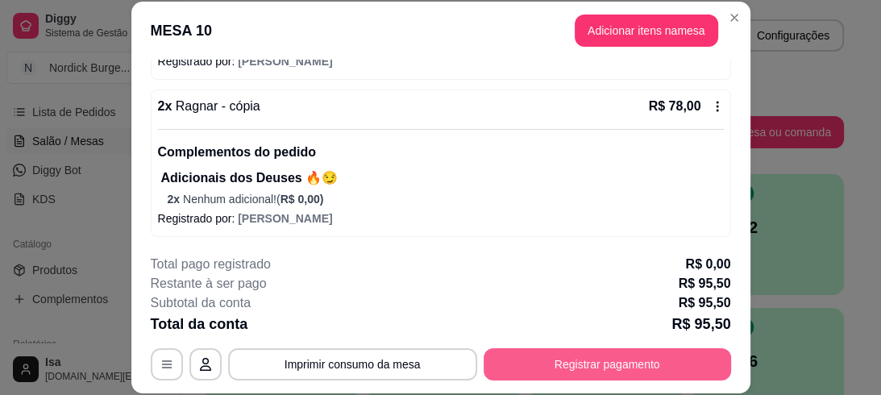
click at [629, 359] on button "Registrar pagamento" at bounding box center [607, 364] width 247 height 32
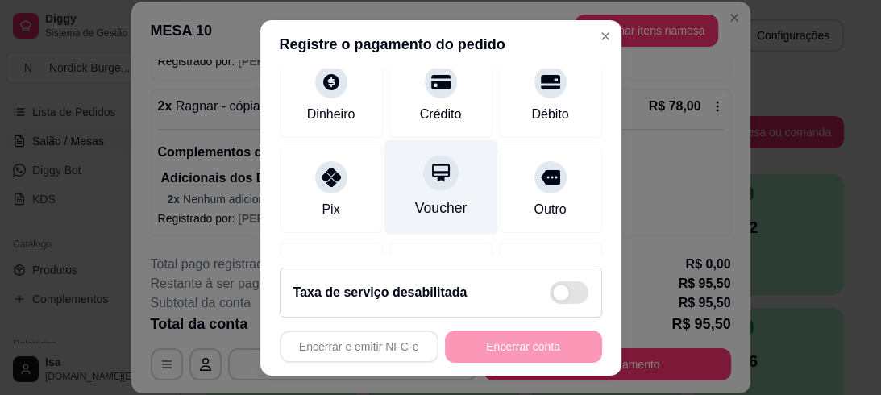
scroll to position [64, 0]
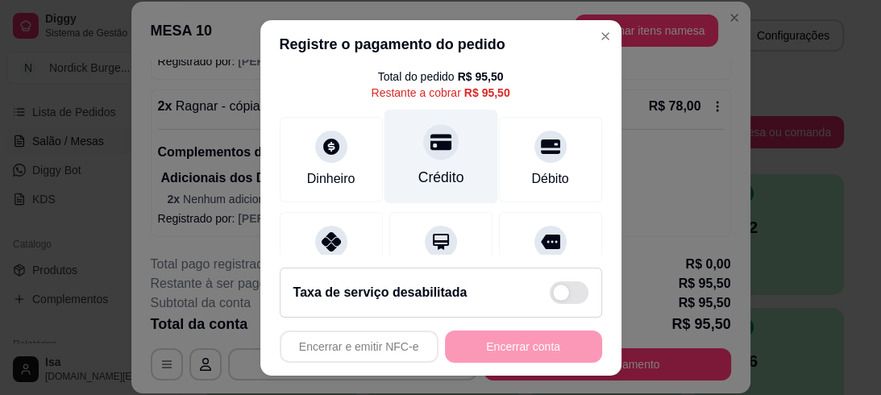
click at [430, 143] on icon at bounding box center [440, 142] width 21 height 16
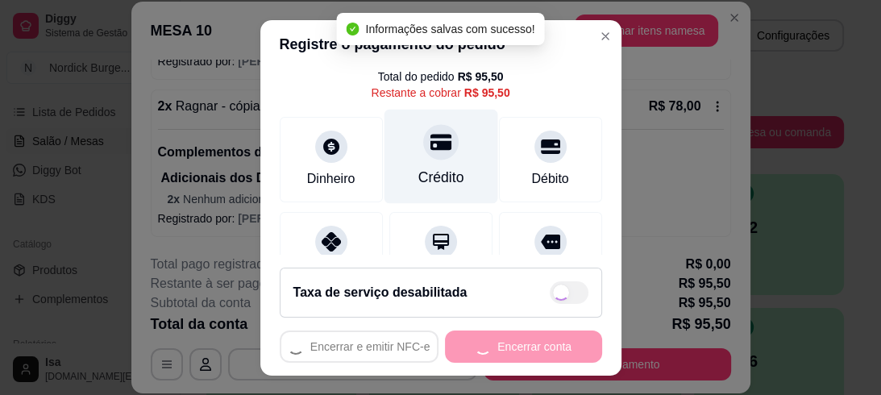
type input "R$ 0,00"
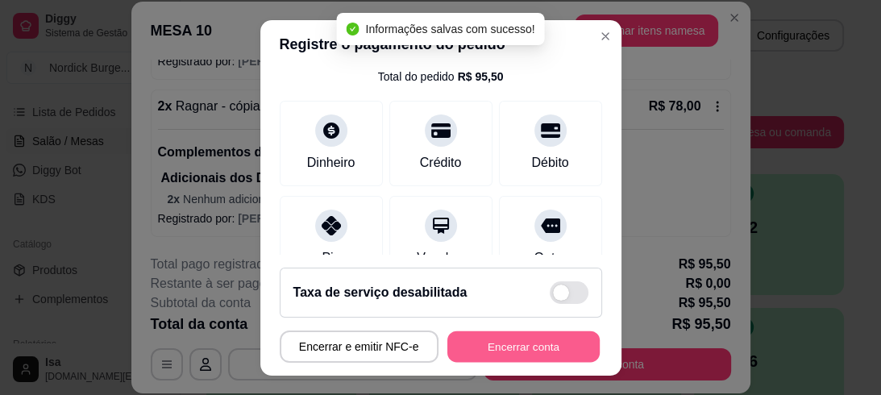
click at [480, 333] on button "Encerrar conta" at bounding box center [523, 345] width 152 height 31
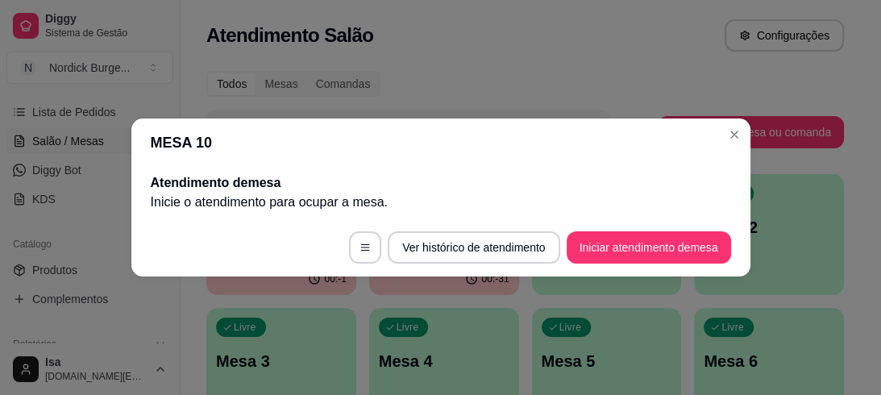
scroll to position [0, 0]
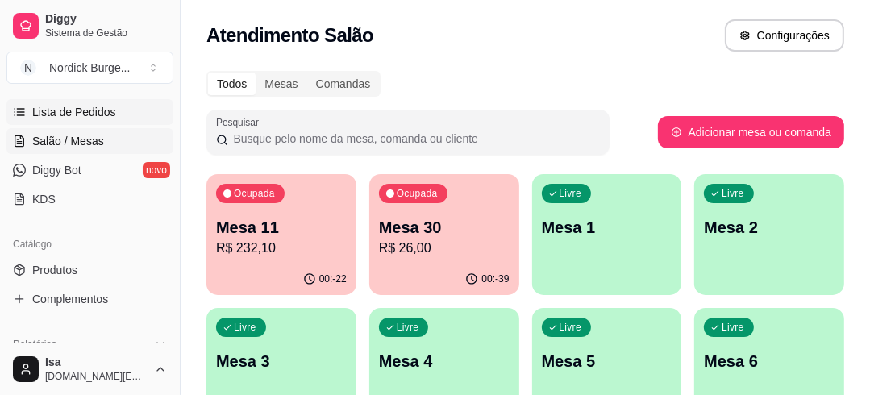
click at [38, 110] on span "Lista de Pedidos" at bounding box center [74, 112] width 84 height 16
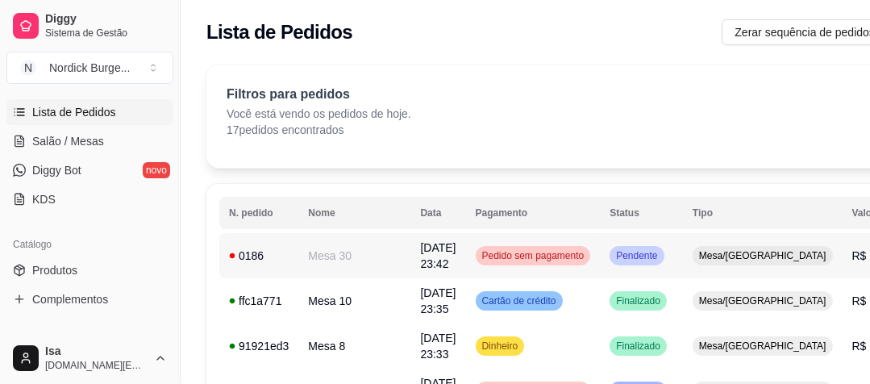
click at [283, 260] on div "0186" at bounding box center [259, 255] width 60 height 16
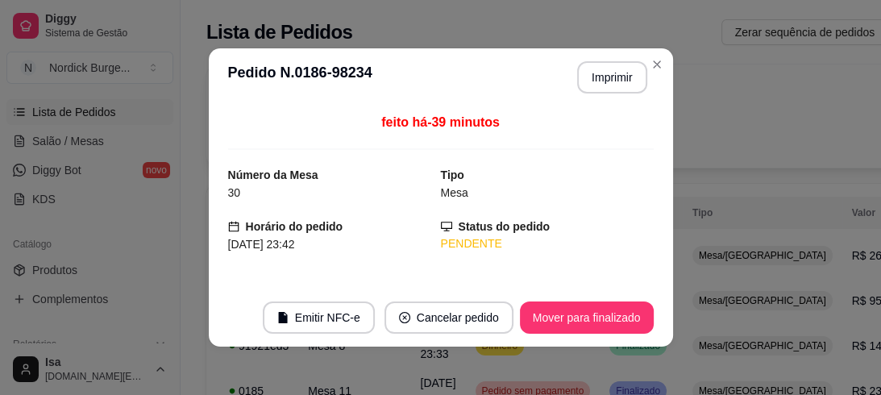
scroll to position [129, 0]
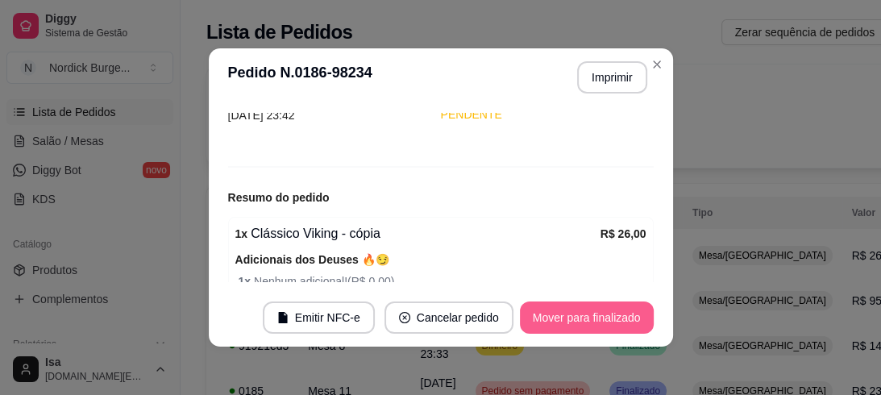
click at [554, 313] on button "Mover para finalizado" at bounding box center [587, 317] width 134 height 32
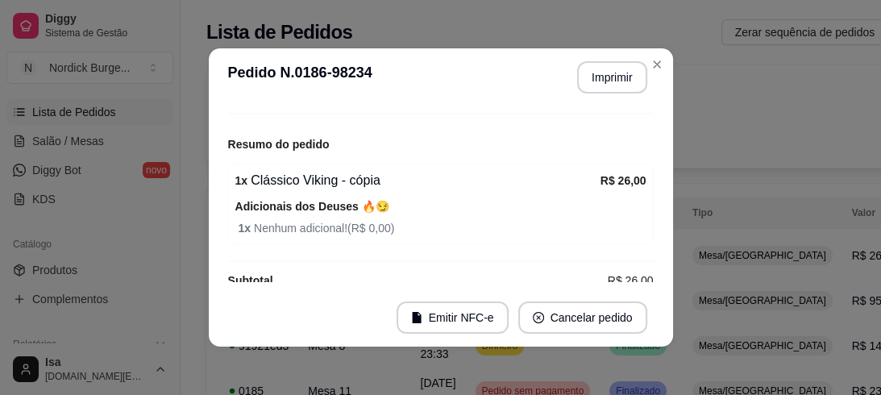
scroll to position [76, 0]
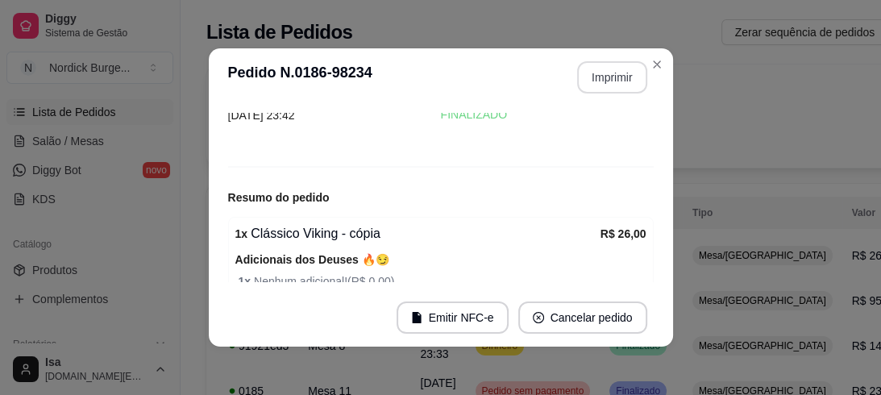
click at [590, 69] on button "Imprimir" at bounding box center [612, 77] width 70 height 32
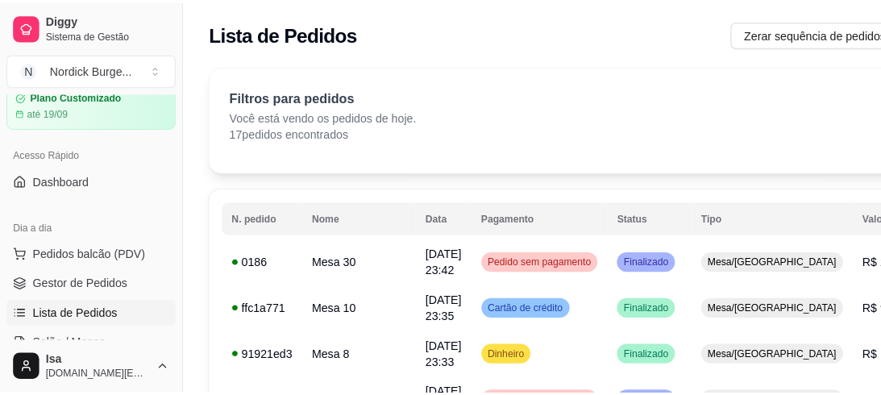
scroll to position [193, 0]
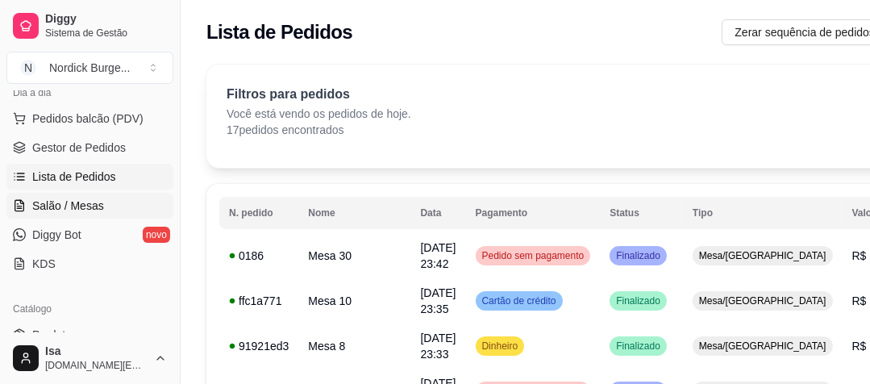
click at [58, 193] on link "Salão / Mesas" at bounding box center [89, 206] width 167 height 26
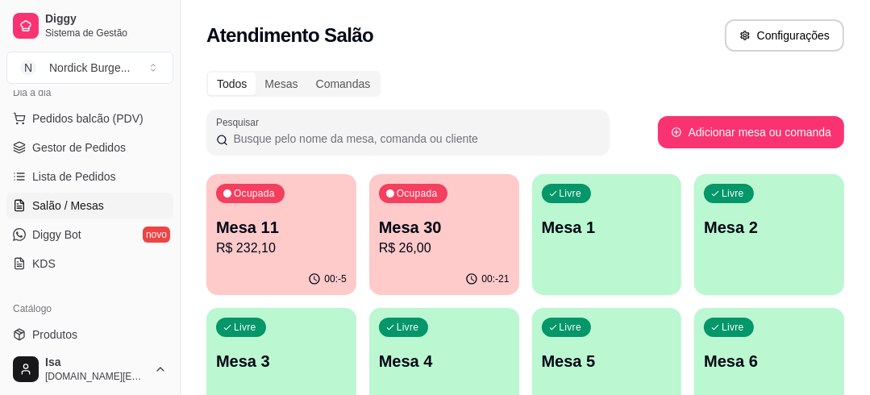
click at [329, 219] on p "Mesa 11" at bounding box center [281, 227] width 131 height 23
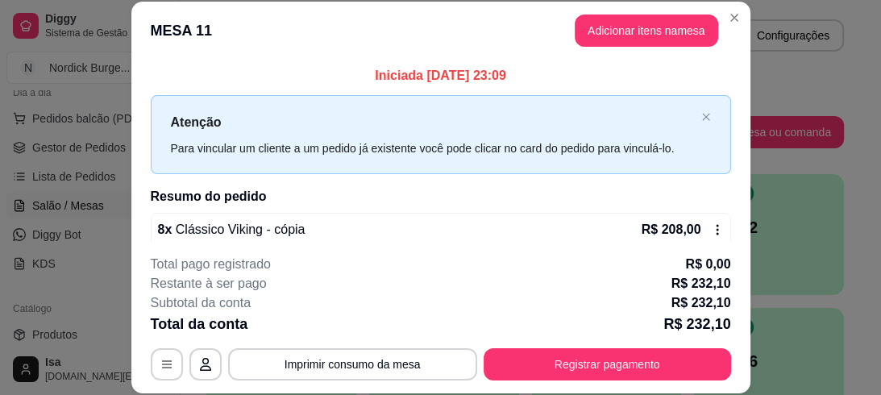
scroll to position [49, 0]
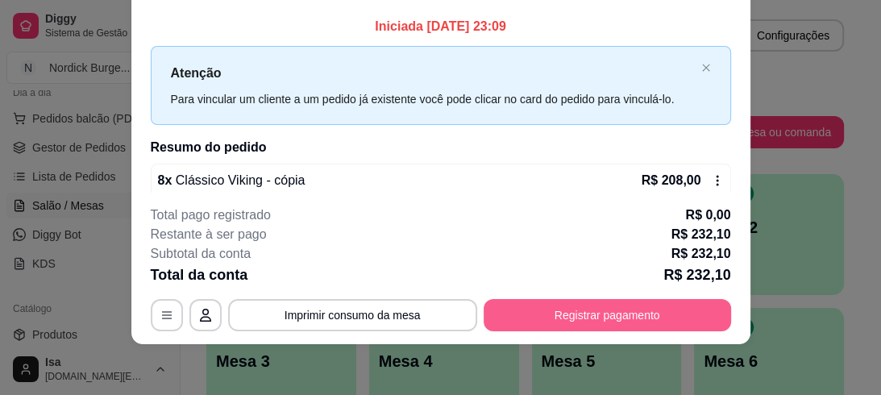
click at [655, 322] on button "Registrar pagamento" at bounding box center [607, 315] width 247 height 32
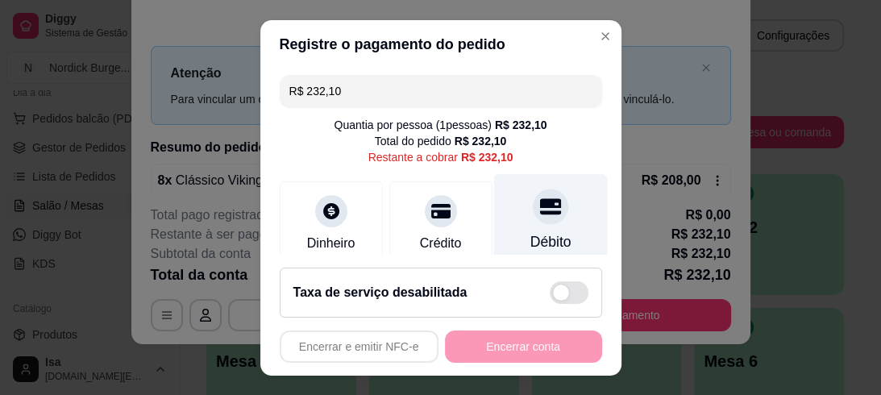
click at [539, 206] on icon at bounding box center [549, 206] width 21 height 16
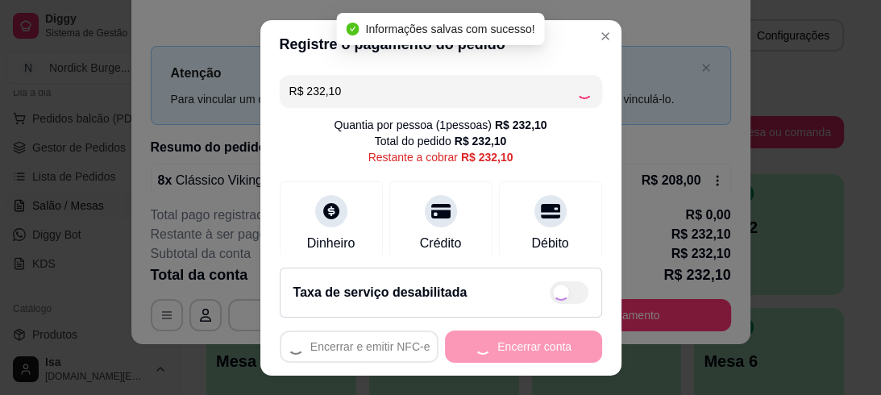
type input "R$ 0,00"
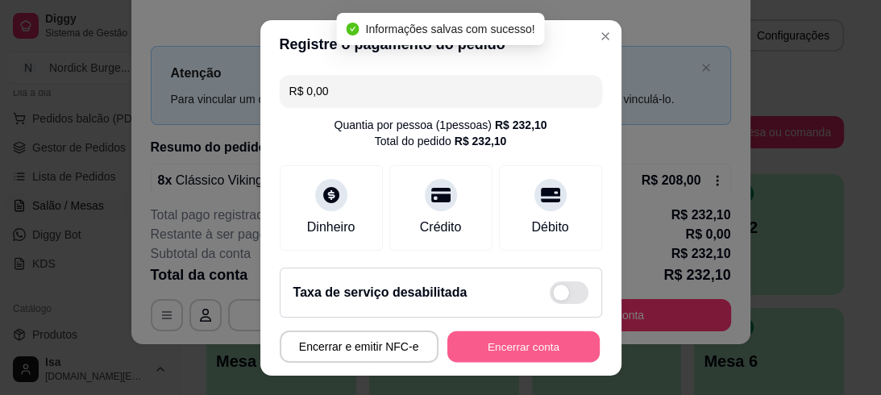
click at [522, 343] on button "Encerrar conta" at bounding box center [523, 345] width 152 height 31
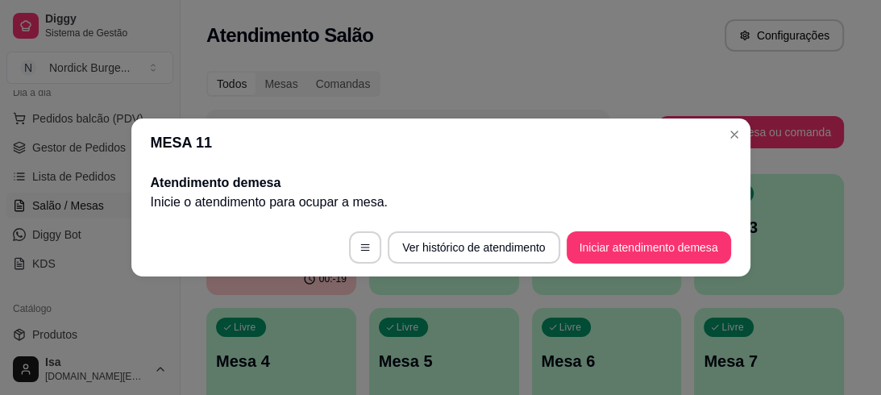
scroll to position [0, 0]
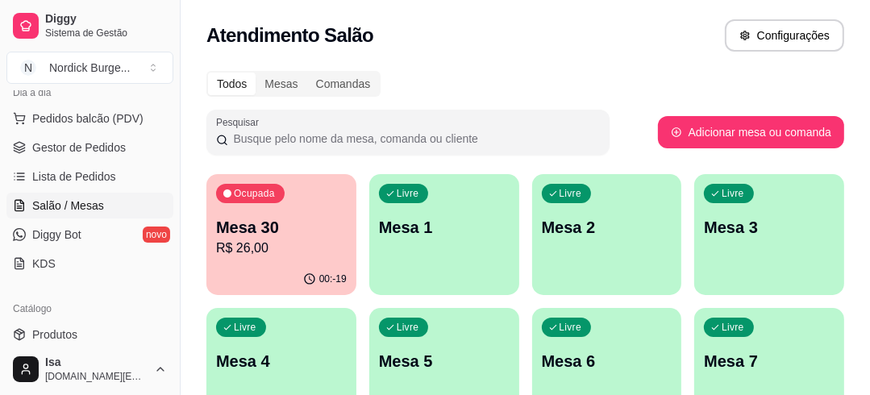
click at [313, 217] on p "Mesa 30" at bounding box center [281, 227] width 131 height 23
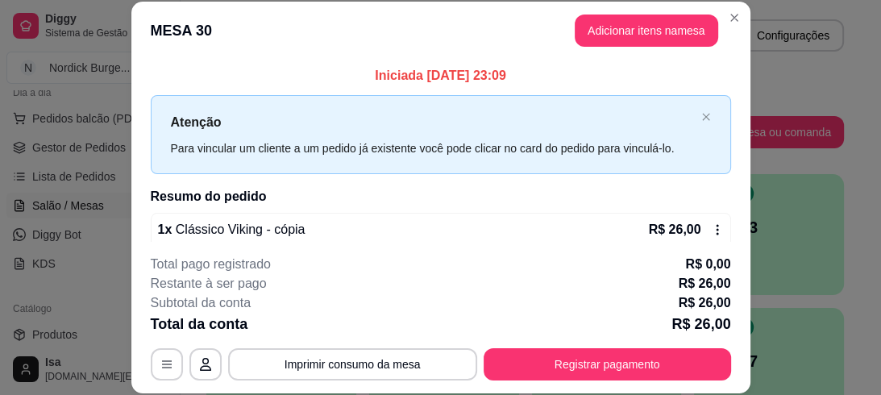
scroll to position [49, 0]
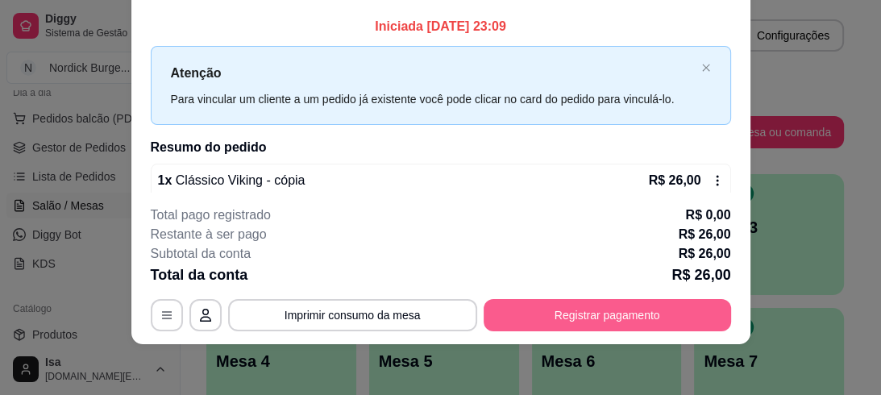
click at [566, 319] on button "Registrar pagamento" at bounding box center [607, 315] width 247 height 32
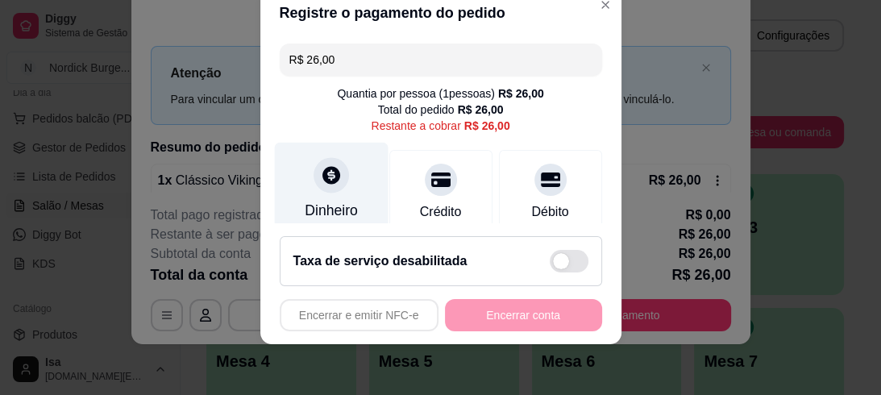
scroll to position [193, 0]
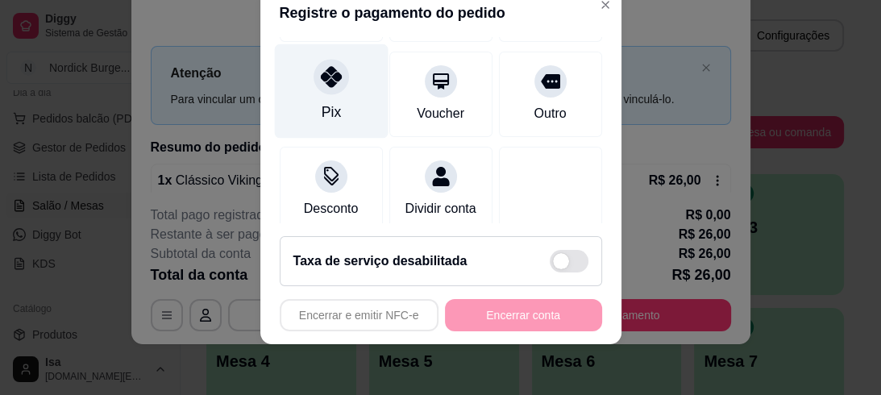
click at [321, 107] on div "Pix" at bounding box center [330, 112] width 19 height 21
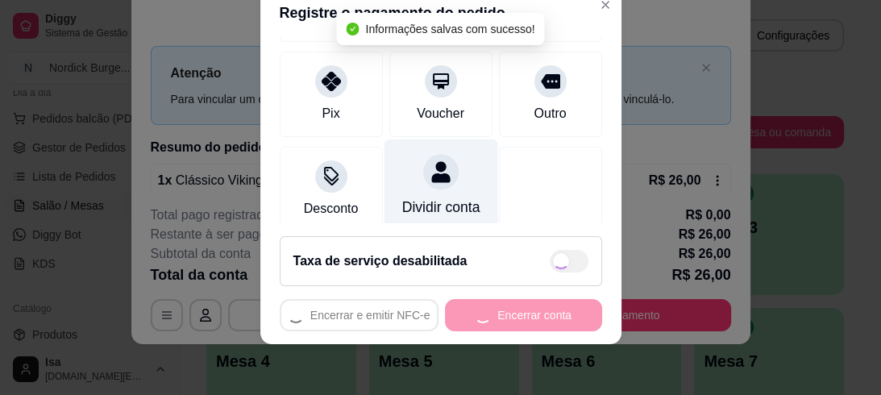
type input "R$ 0,00"
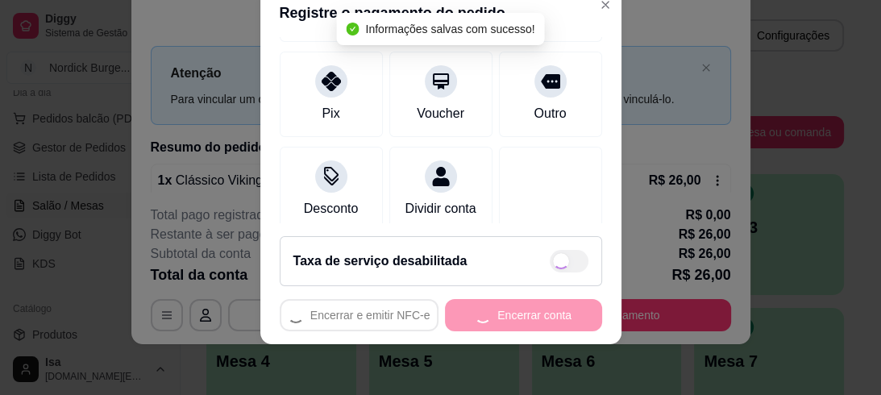
scroll to position [177, 0]
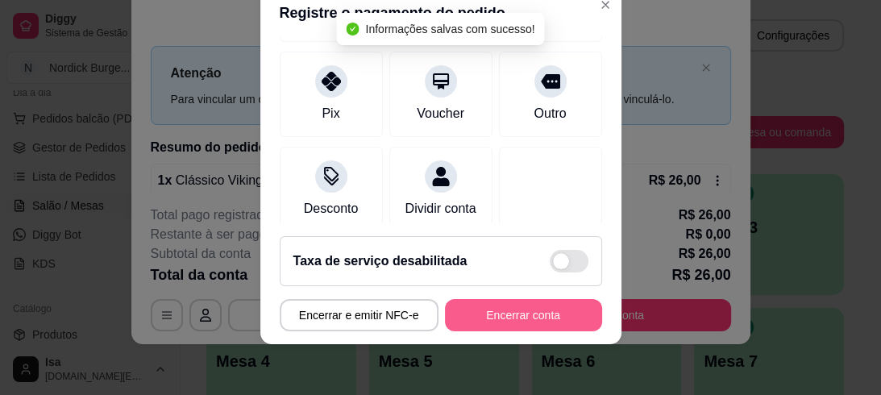
click at [538, 313] on button "Encerrar conta" at bounding box center [523, 315] width 157 height 32
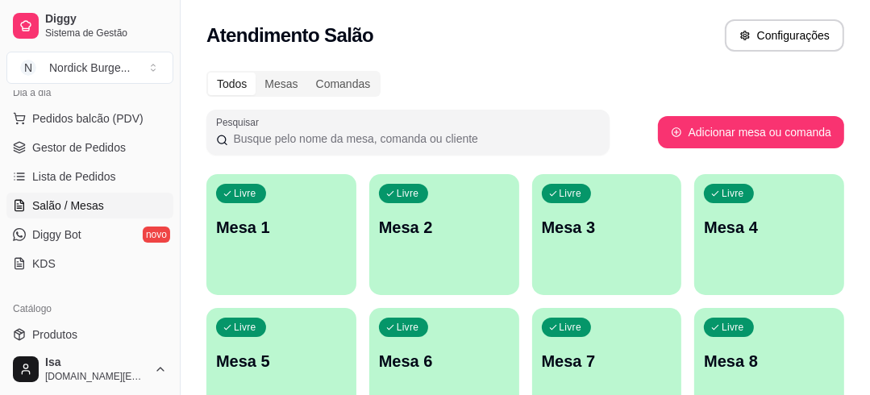
scroll to position [0, 0]
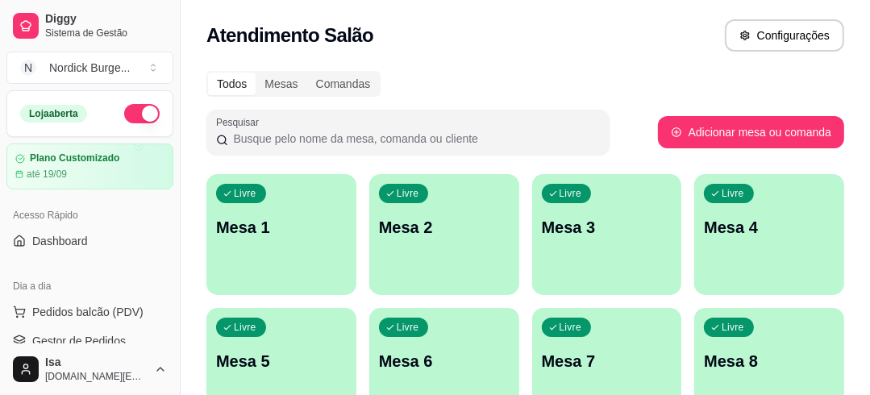
drag, startPoint x: 142, startPoint y: 118, endPoint x: 141, endPoint y: 100, distance: 17.7
click at [142, 112] on button "button" at bounding box center [141, 113] width 35 height 19
